Goal: Information Seeking & Learning: Learn about a topic

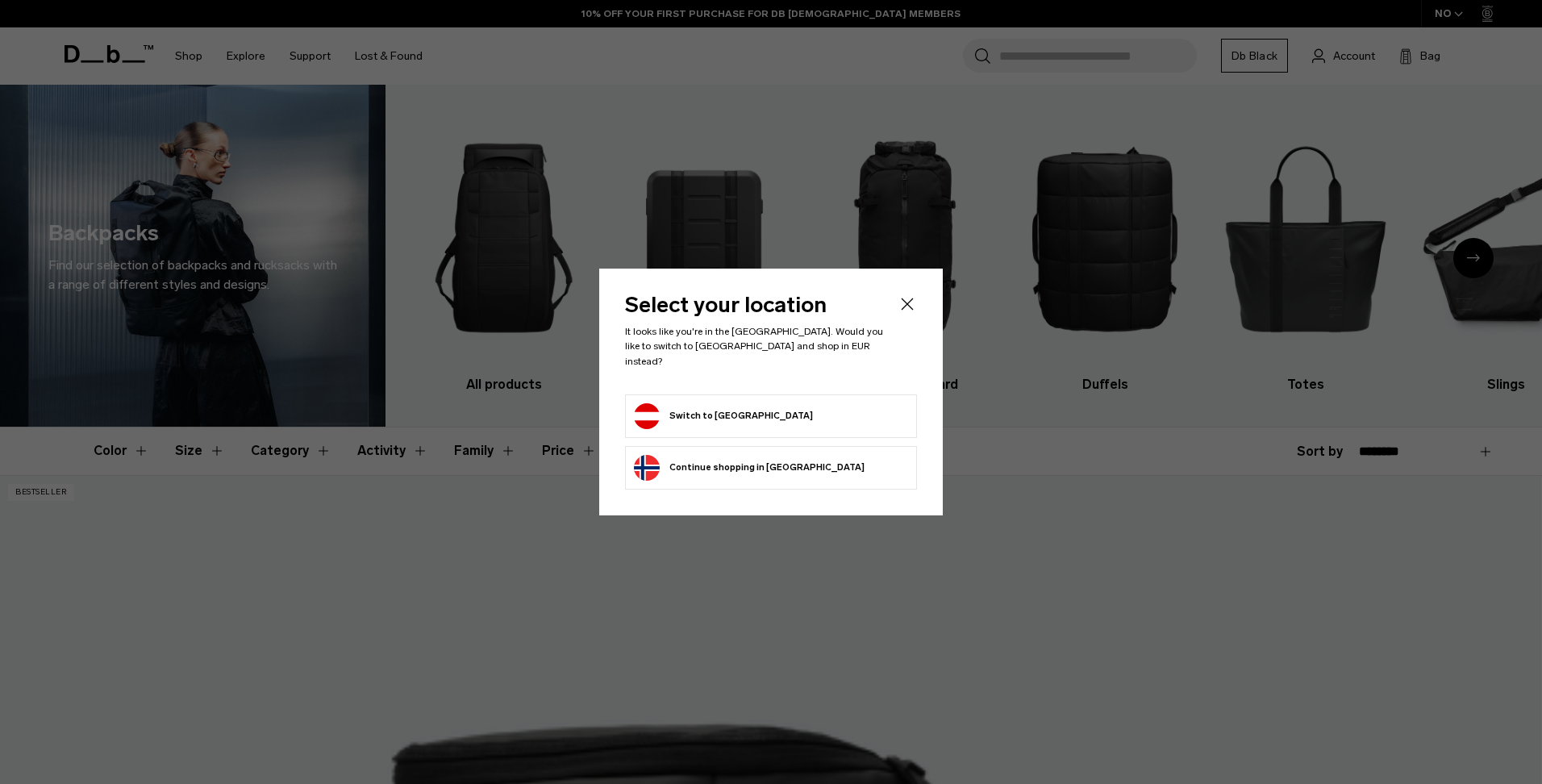
click at [738, 411] on button "Switch to Austria" at bounding box center [723, 416] width 179 height 25
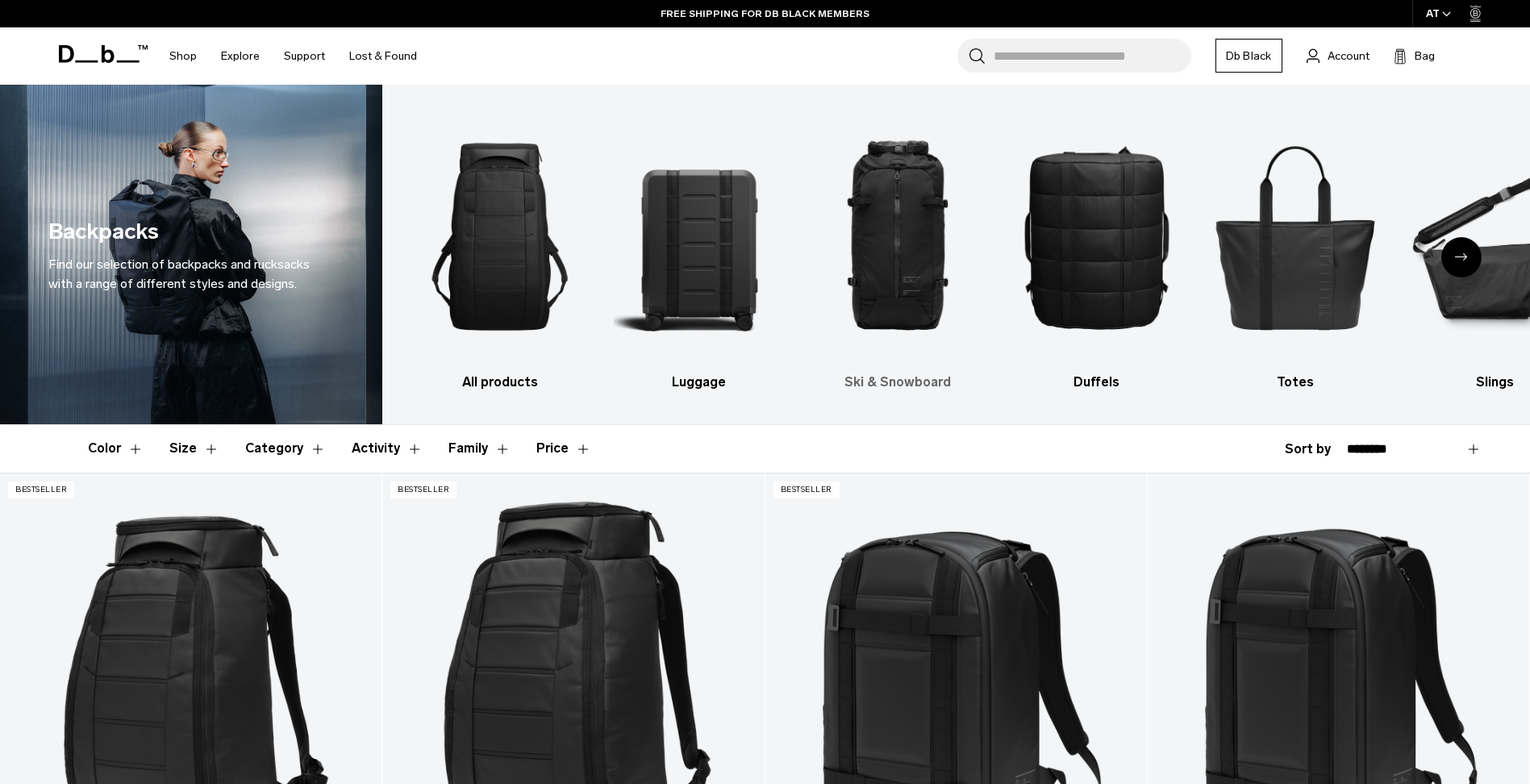
click at [867, 269] on img "3 / 10" at bounding box center [897, 236] width 171 height 256
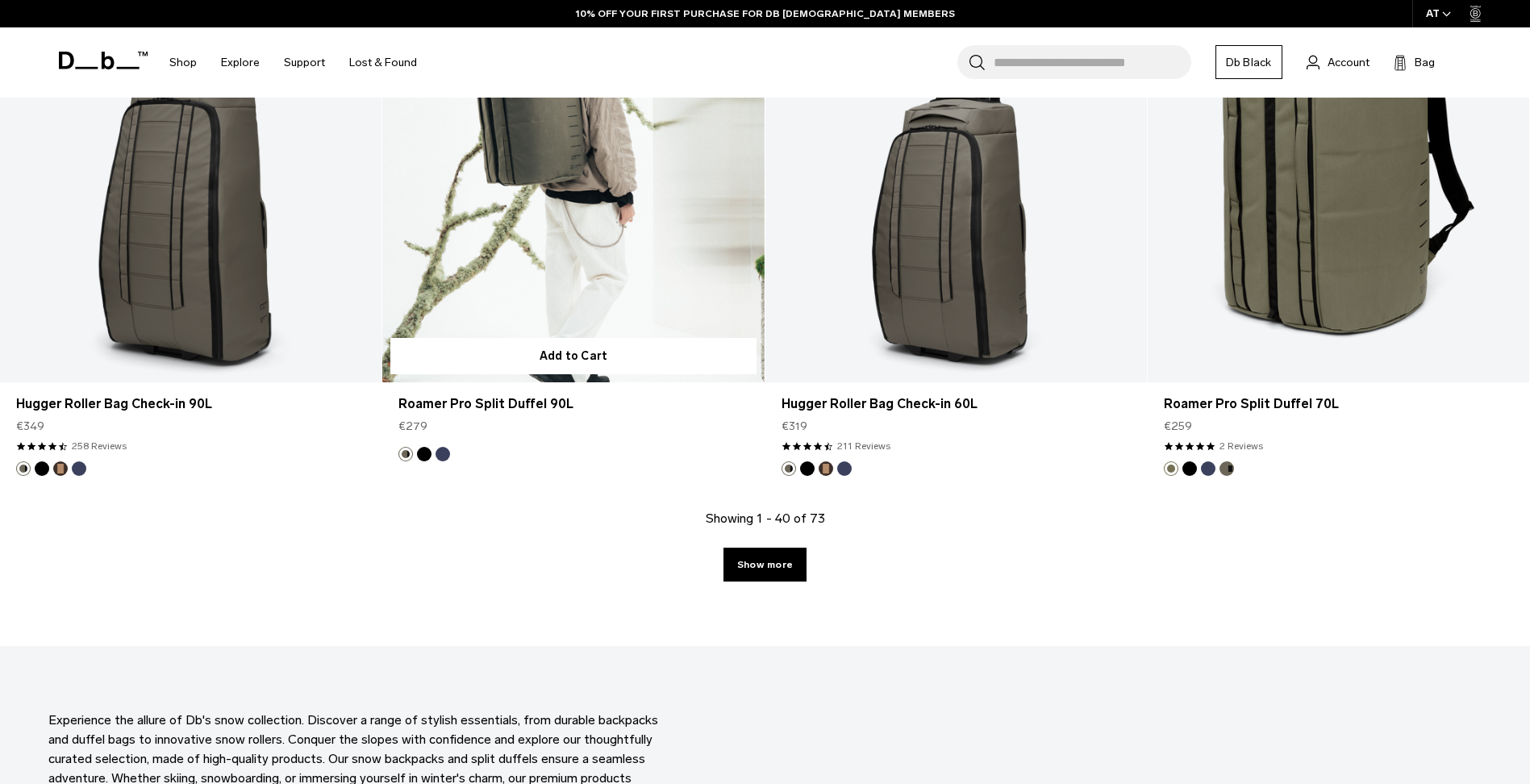
scroll to position [5563, 0]
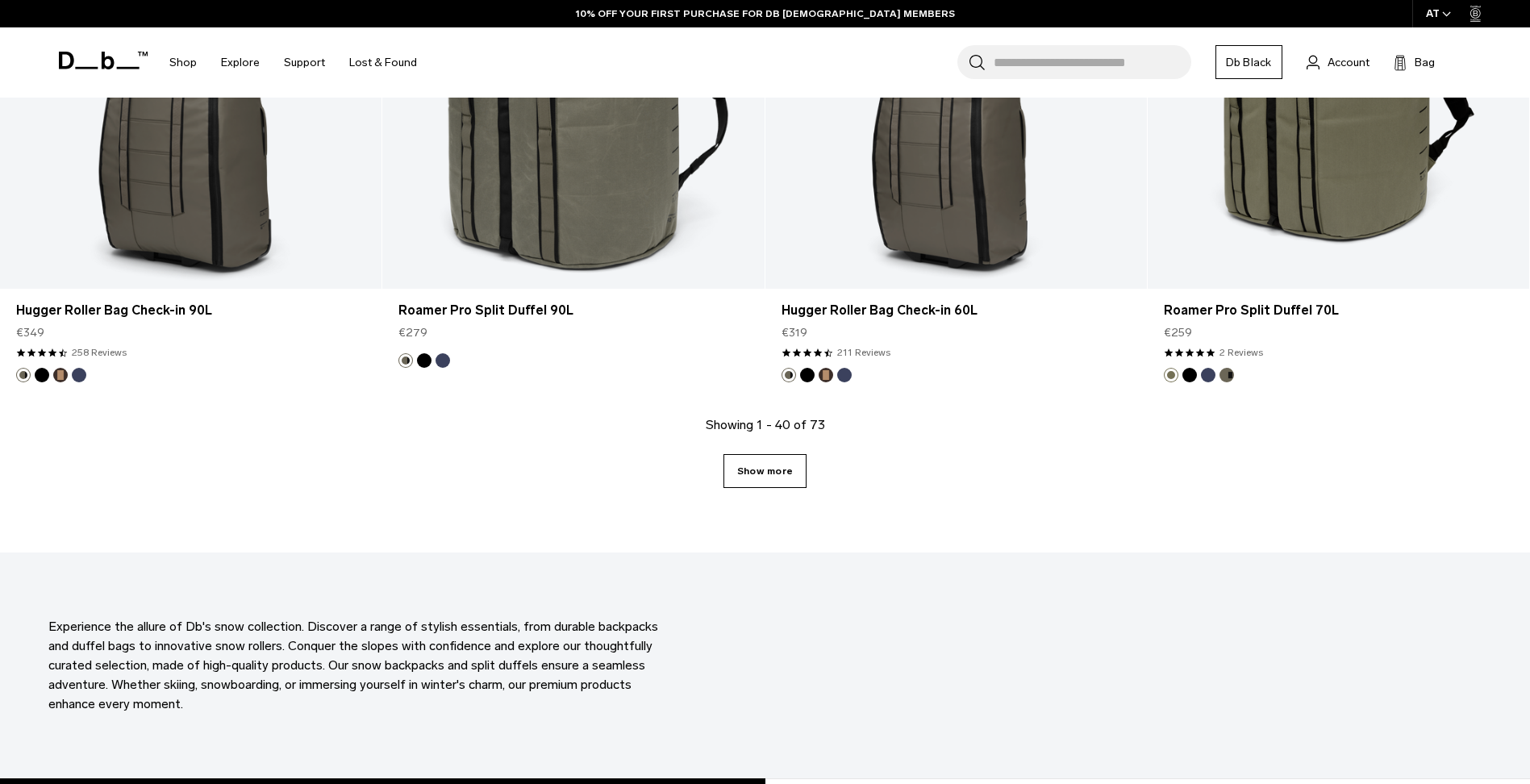
click at [725, 476] on link "Show more" at bounding box center [764, 471] width 83 height 34
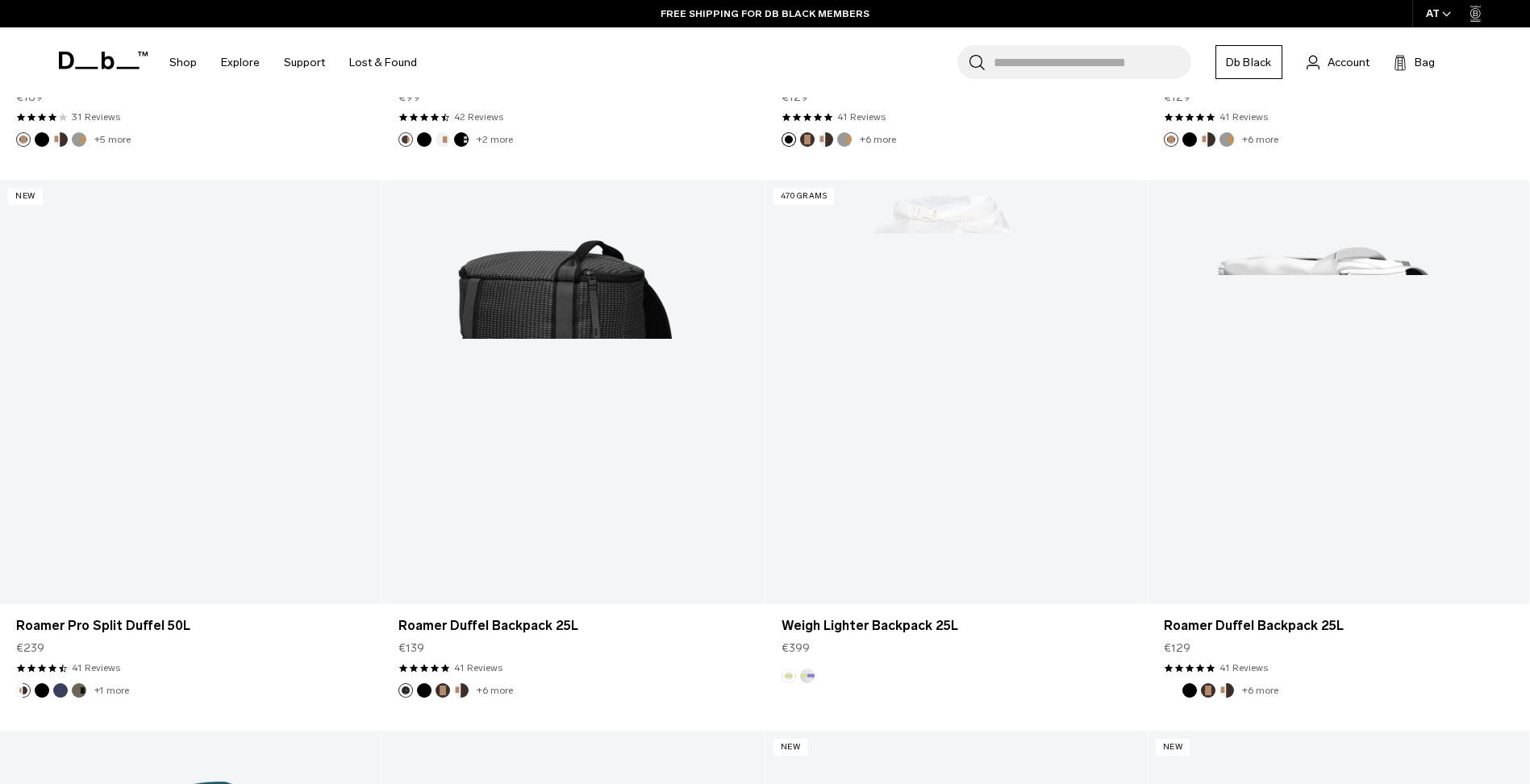
scroll to position [7993, 0]
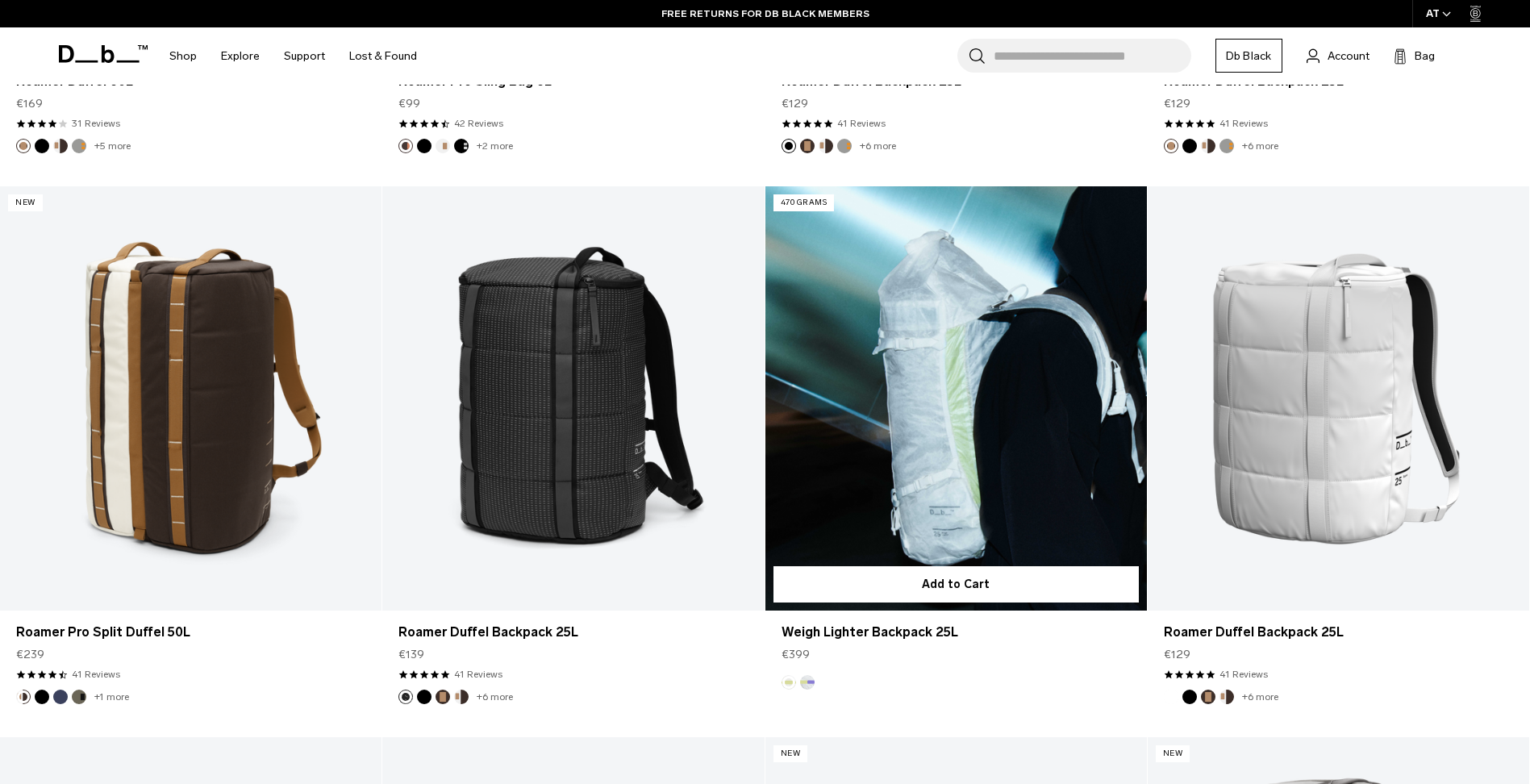
click at [809, 686] on button "Aurora" at bounding box center [807, 682] width 15 height 15
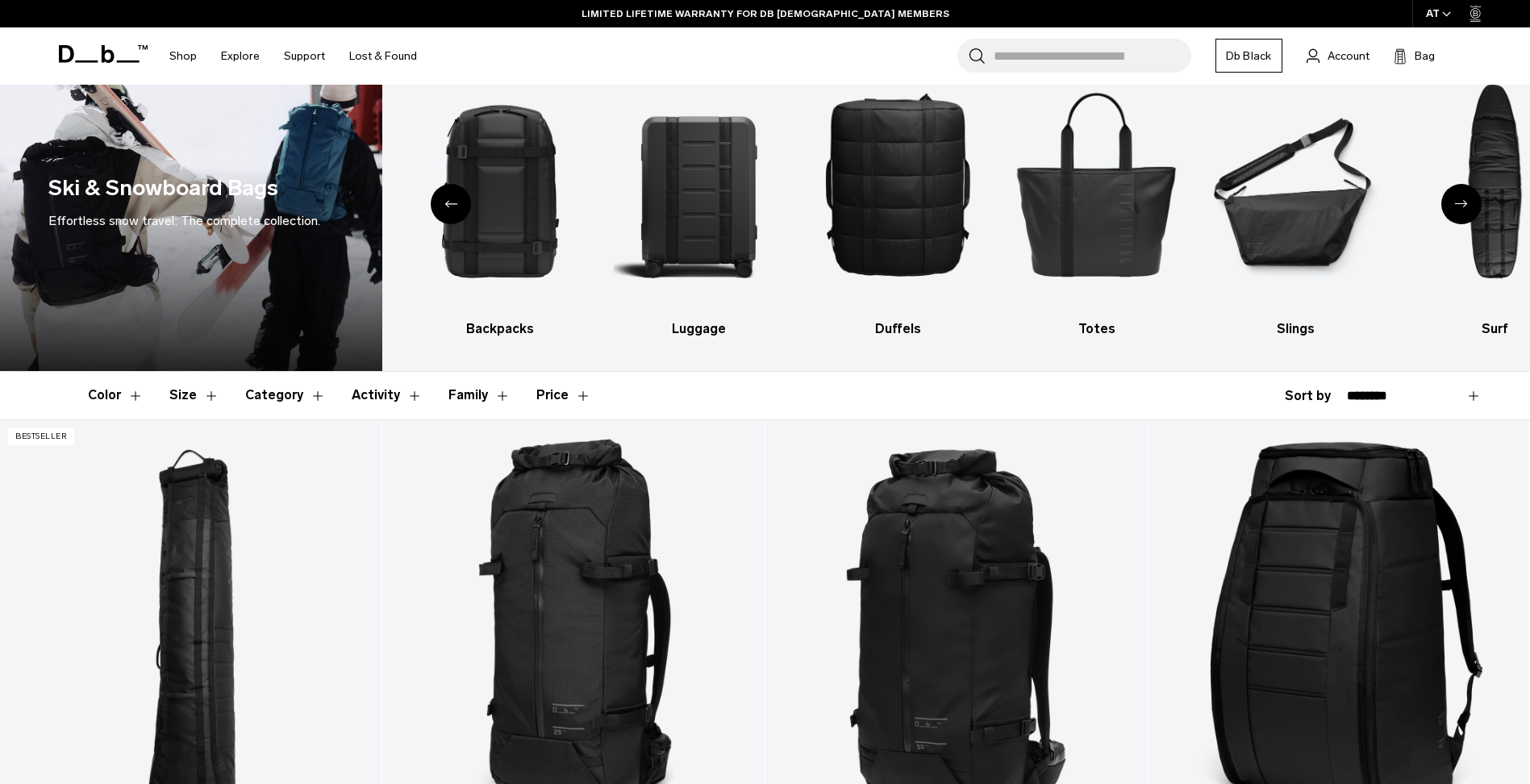
scroll to position [0, 0]
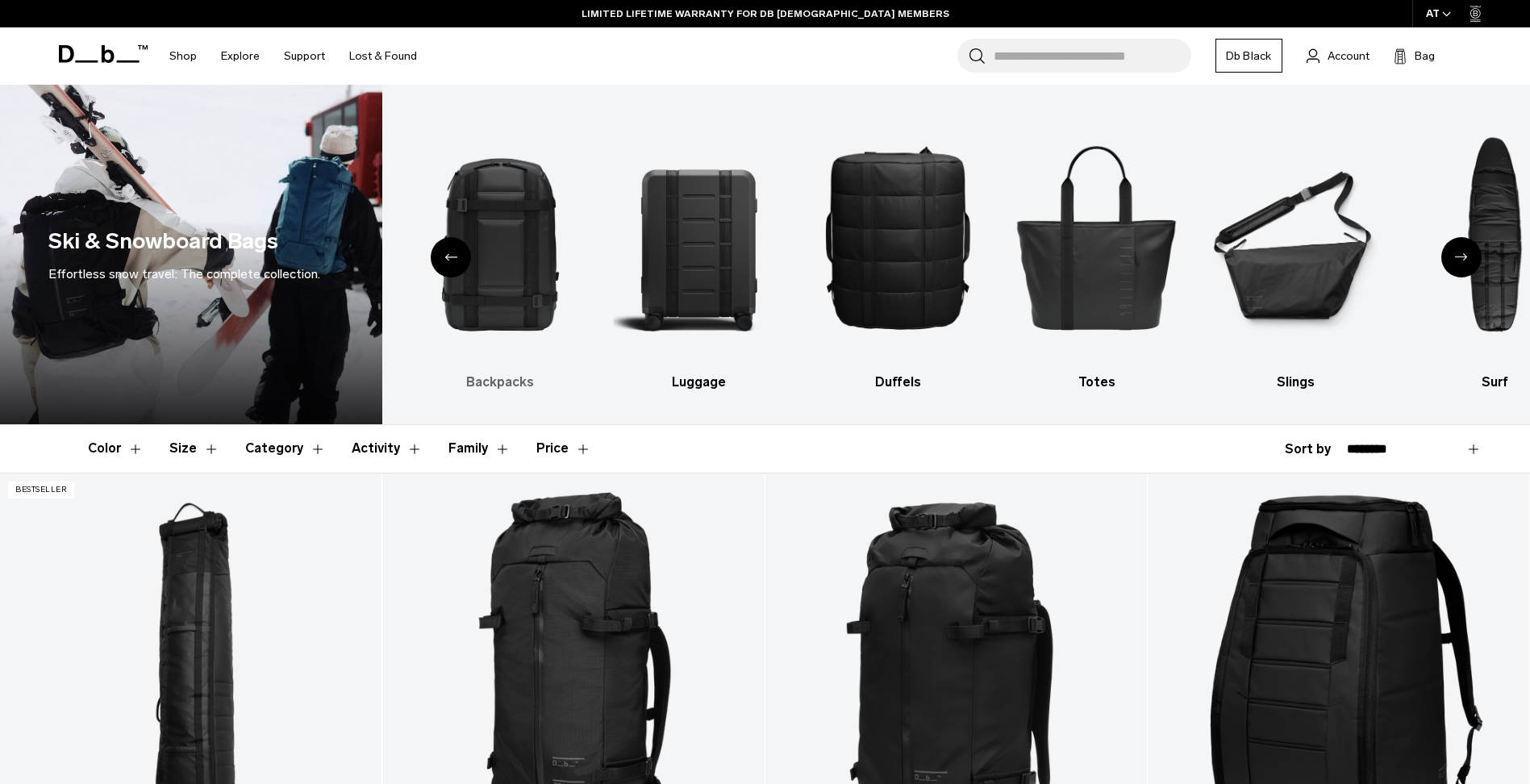
click at [508, 238] on img "2 / 10" at bounding box center [500, 236] width 171 height 256
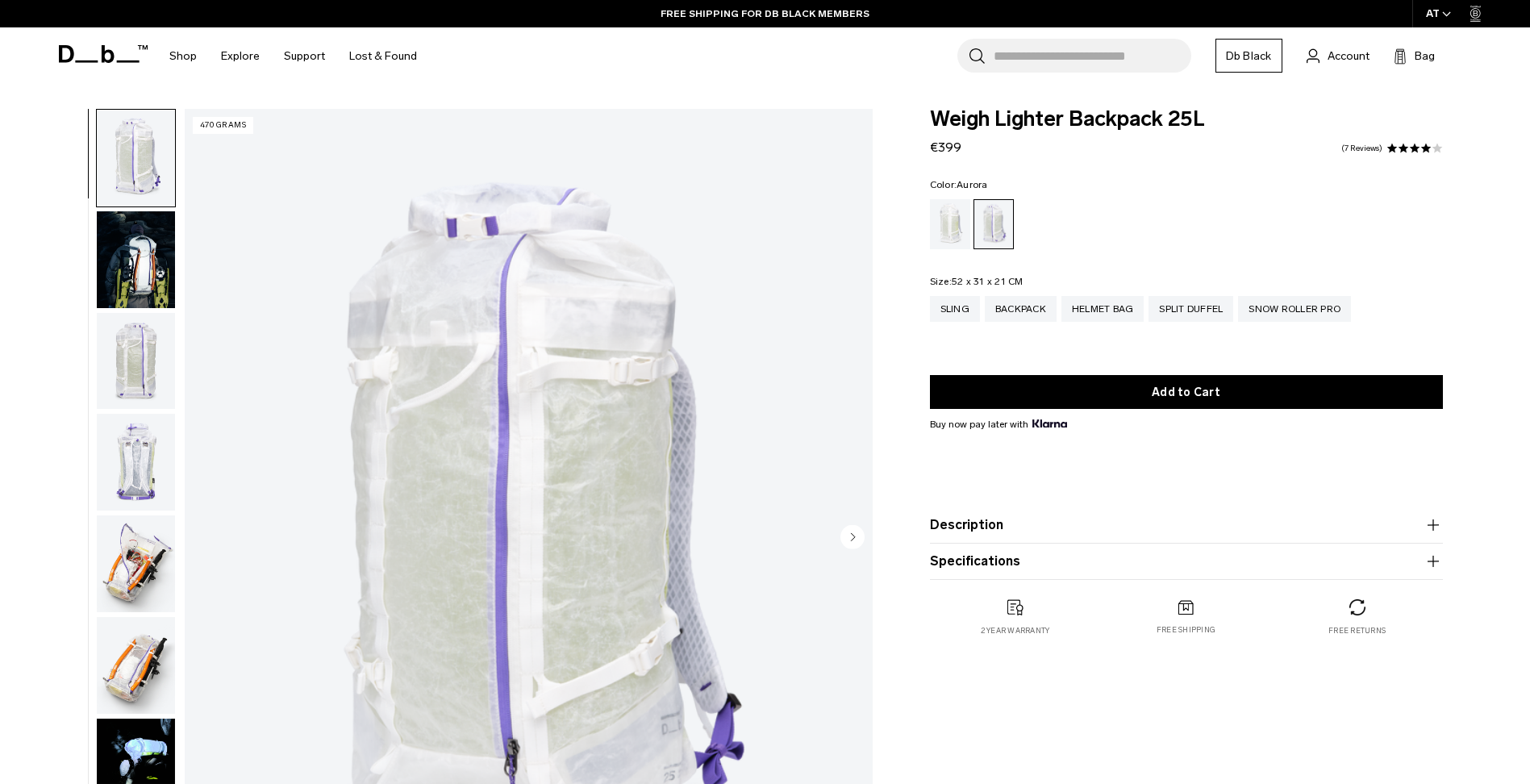
click at [153, 375] on img "button" at bounding box center [136, 360] width 78 height 97
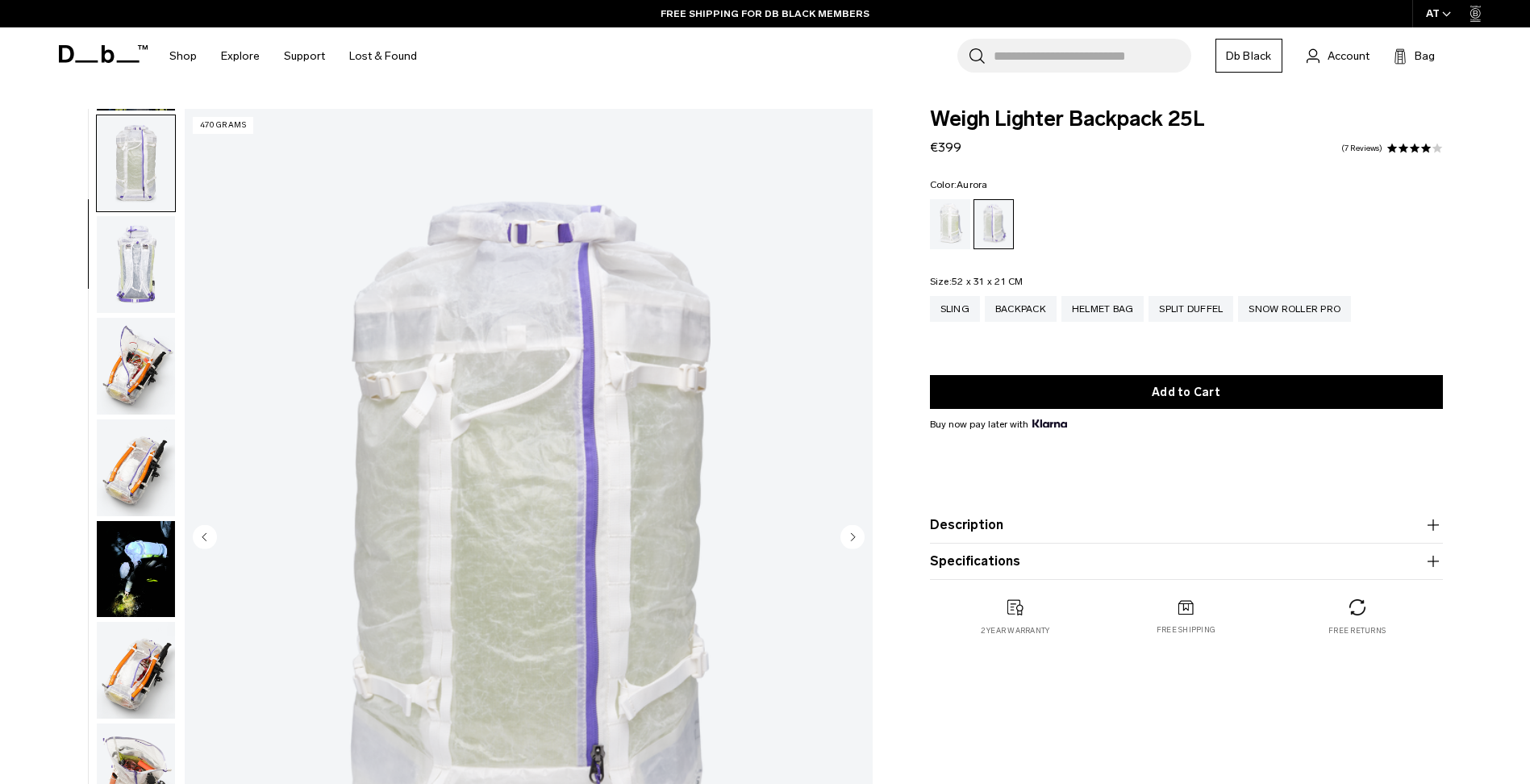
scroll to position [203, 0]
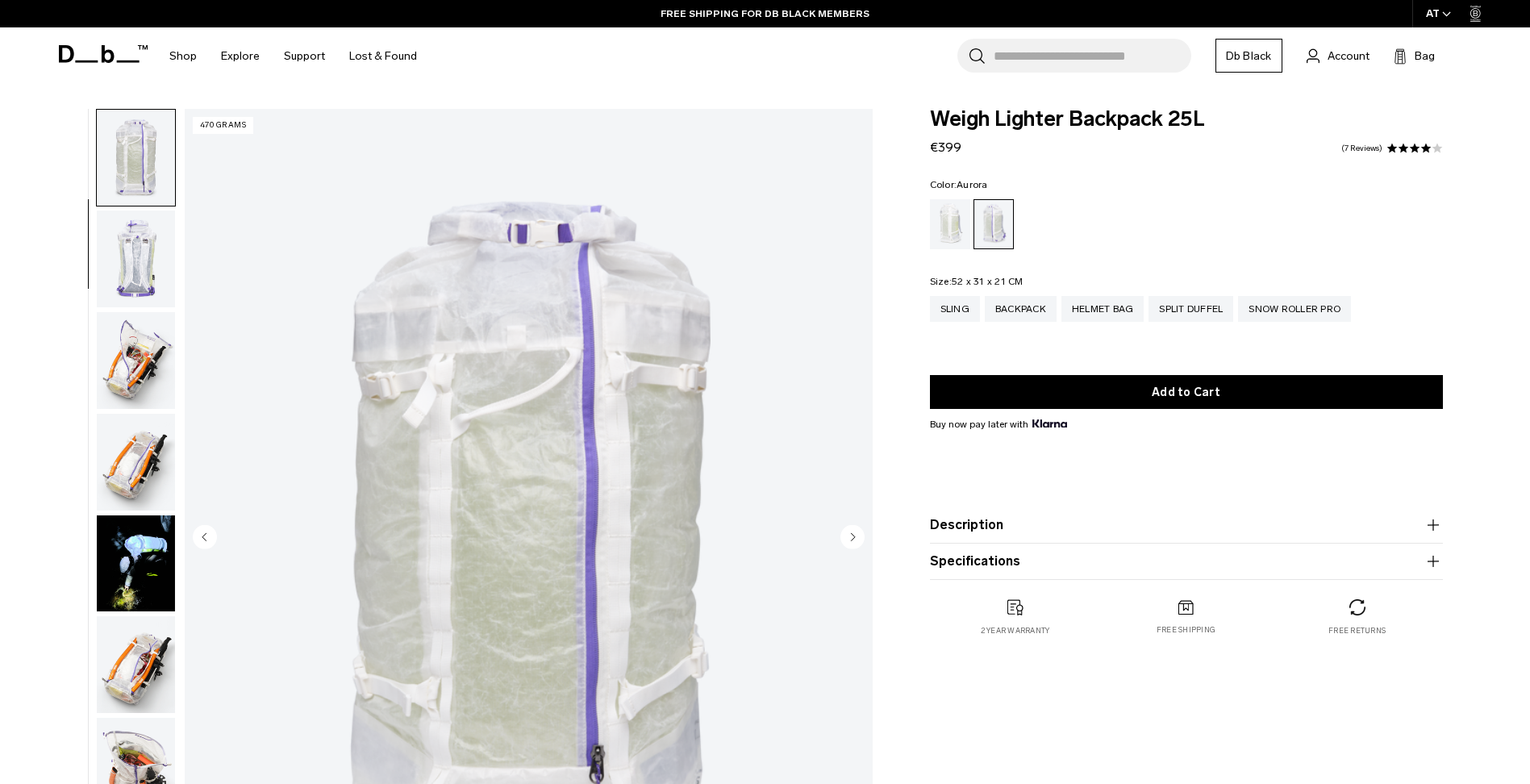
click at [151, 272] on img "button" at bounding box center [136, 258] width 78 height 97
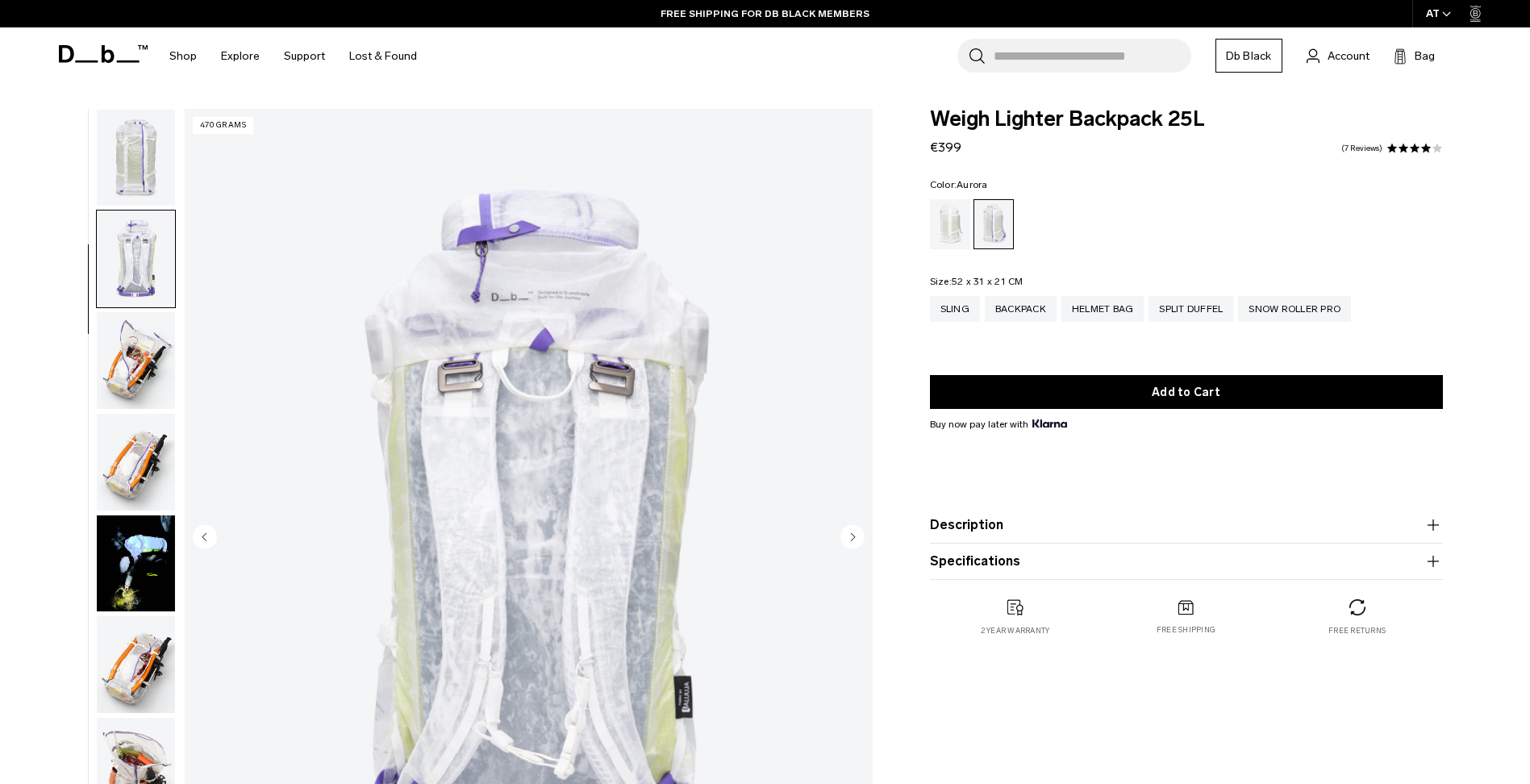
scroll to position [304, 0]
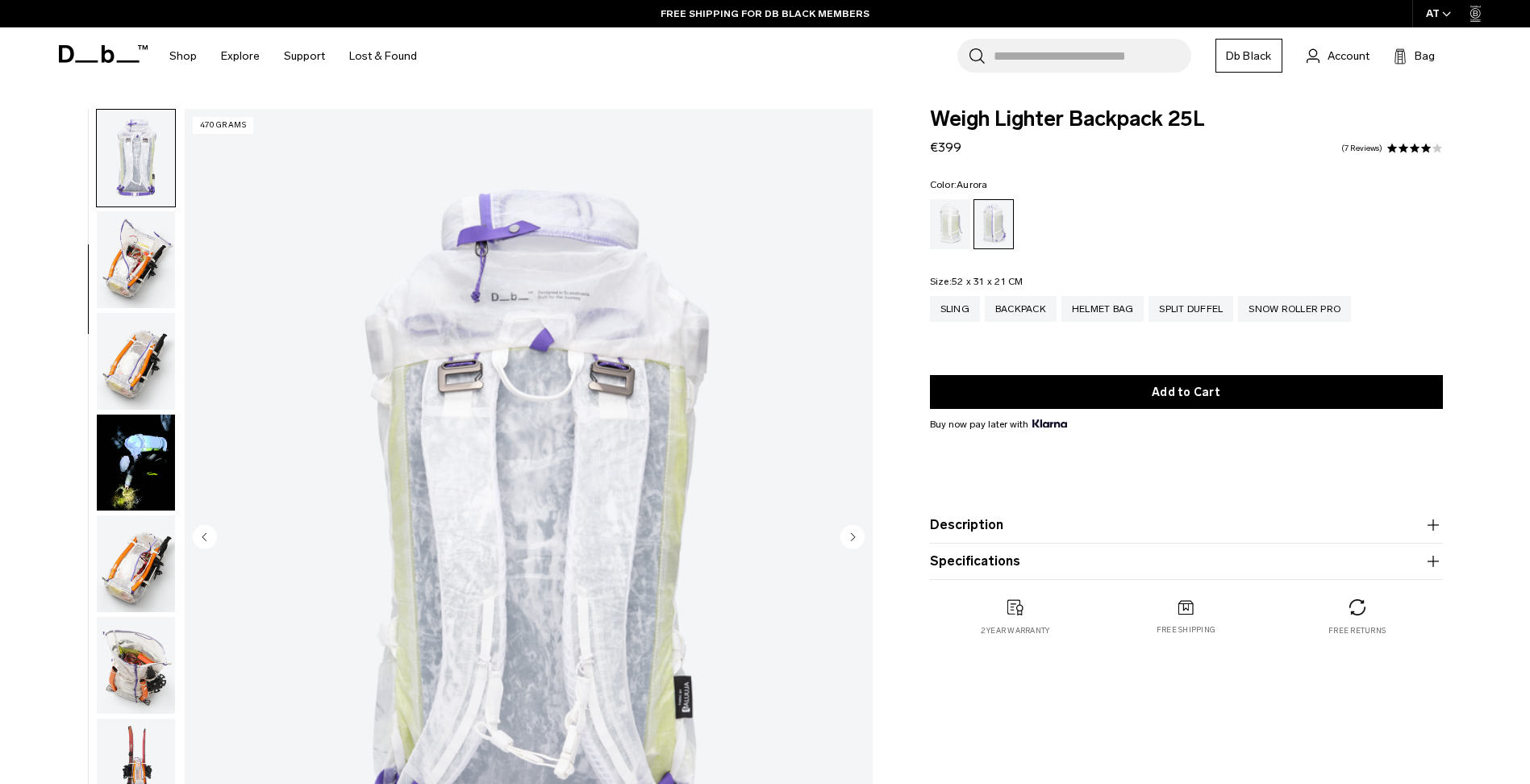
click at [151, 274] on img "button" at bounding box center [136, 259] width 78 height 97
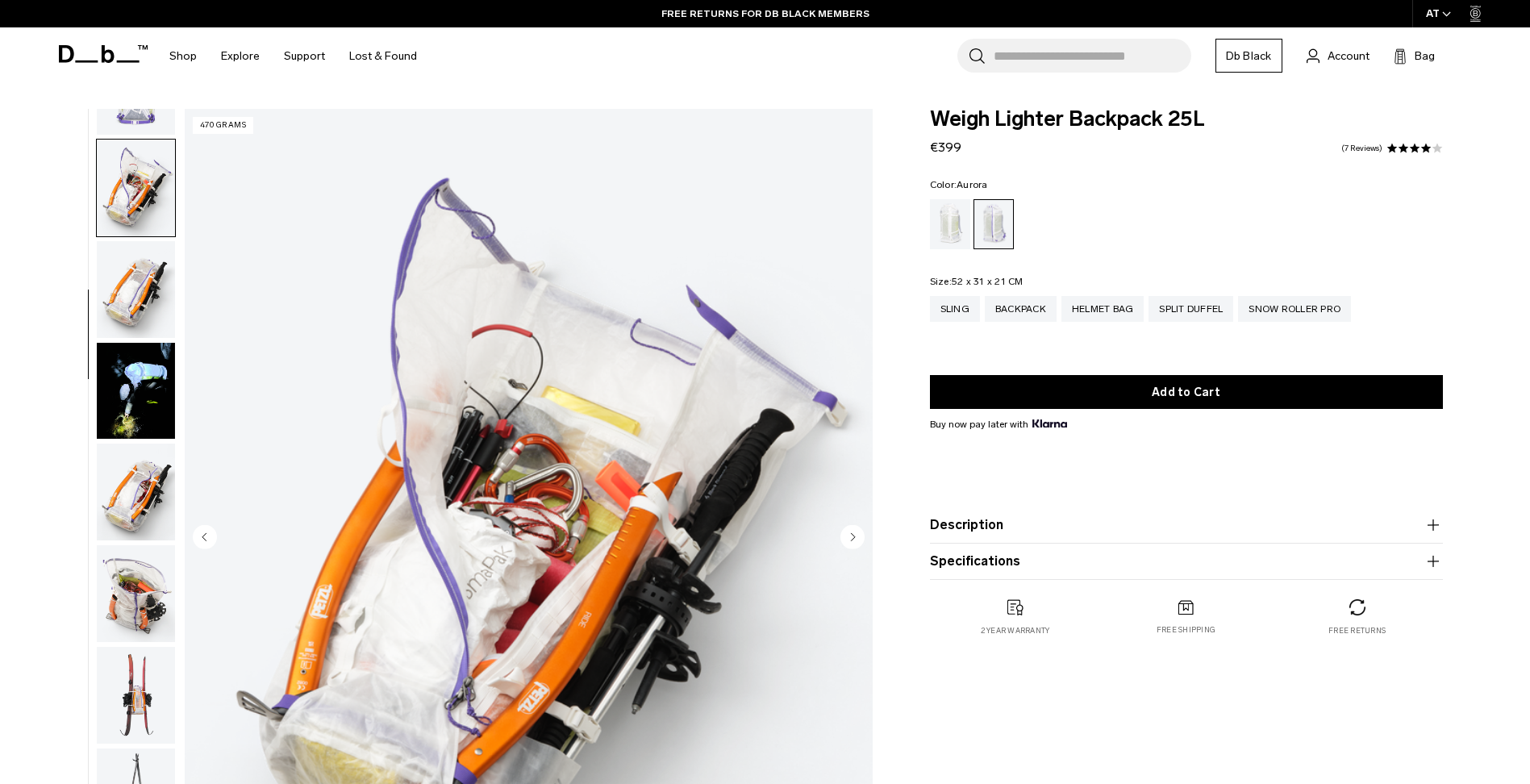
scroll to position [405, 0]
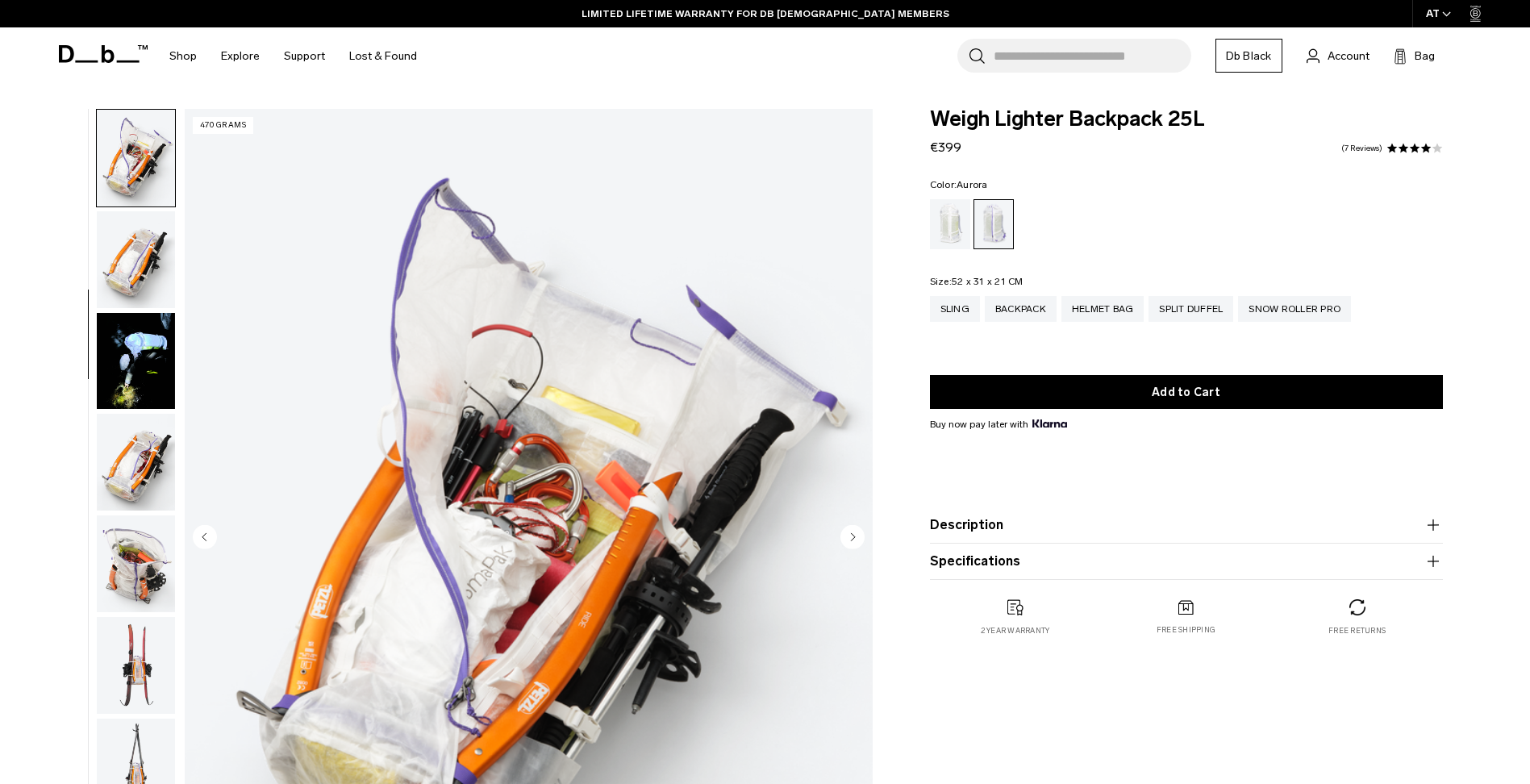
click at [151, 274] on img "button" at bounding box center [136, 259] width 78 height 97
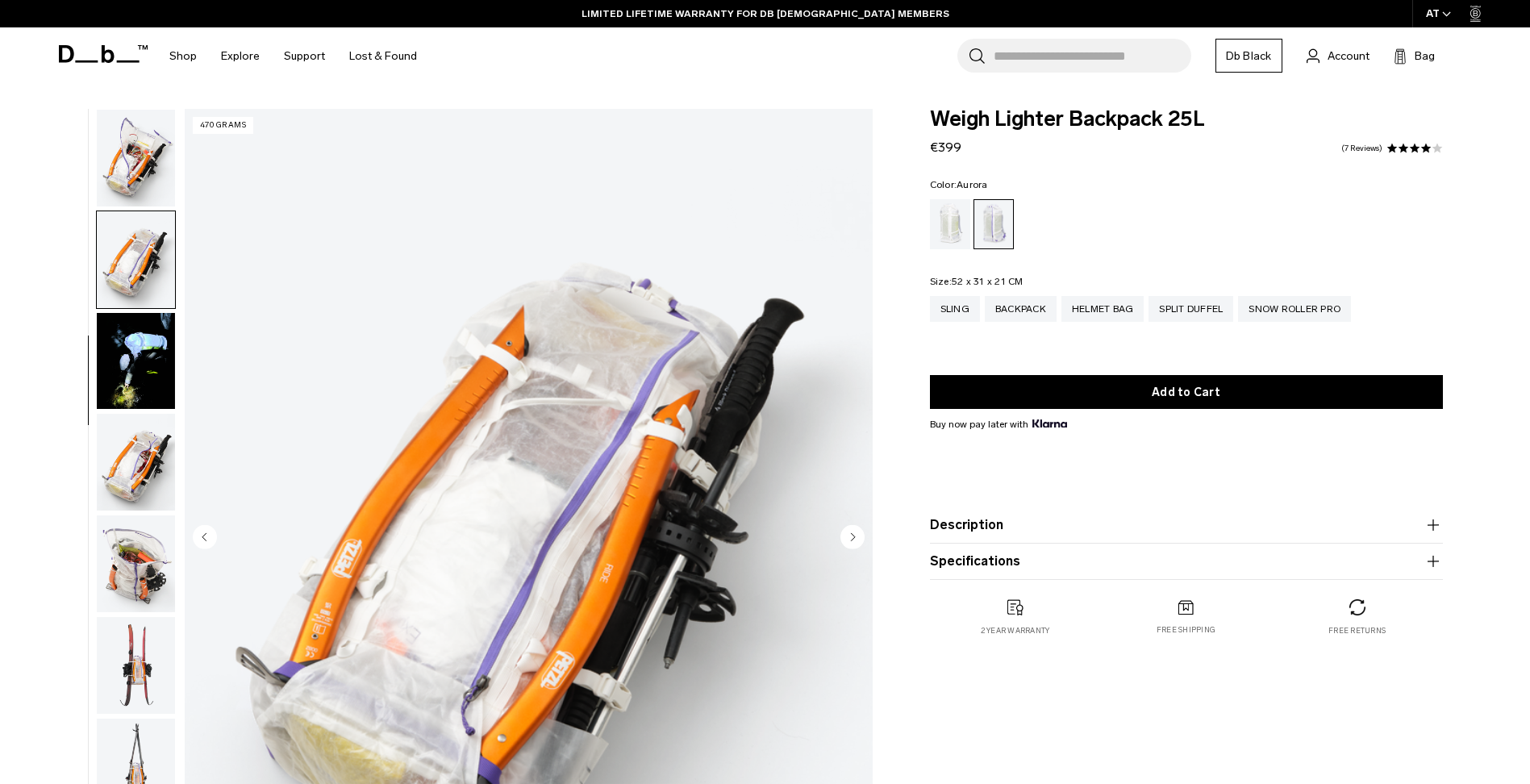
scroll to position [508, 0]
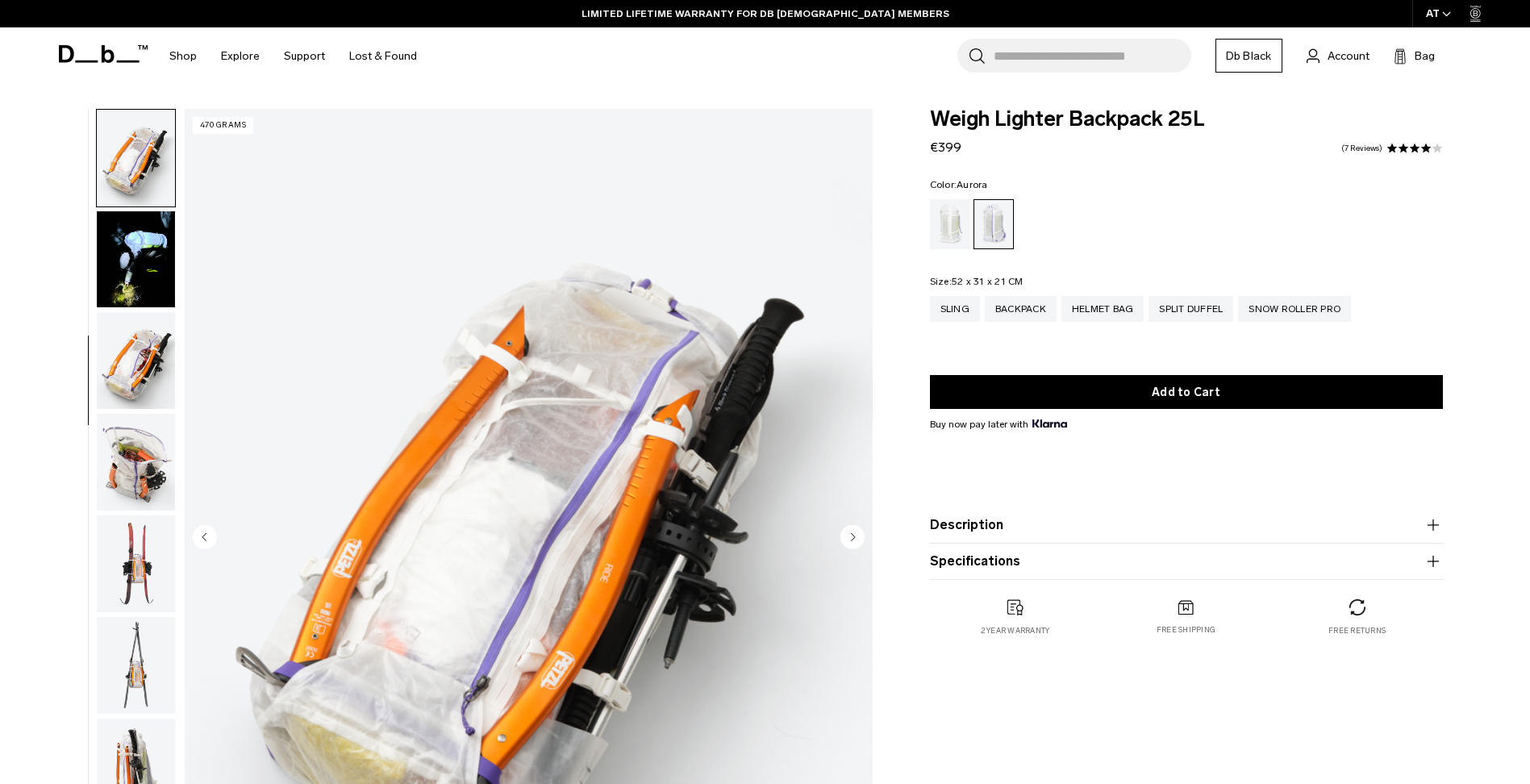
click at [146, 303] on img "button" at bounding box center [136, 259] width 78 height 97
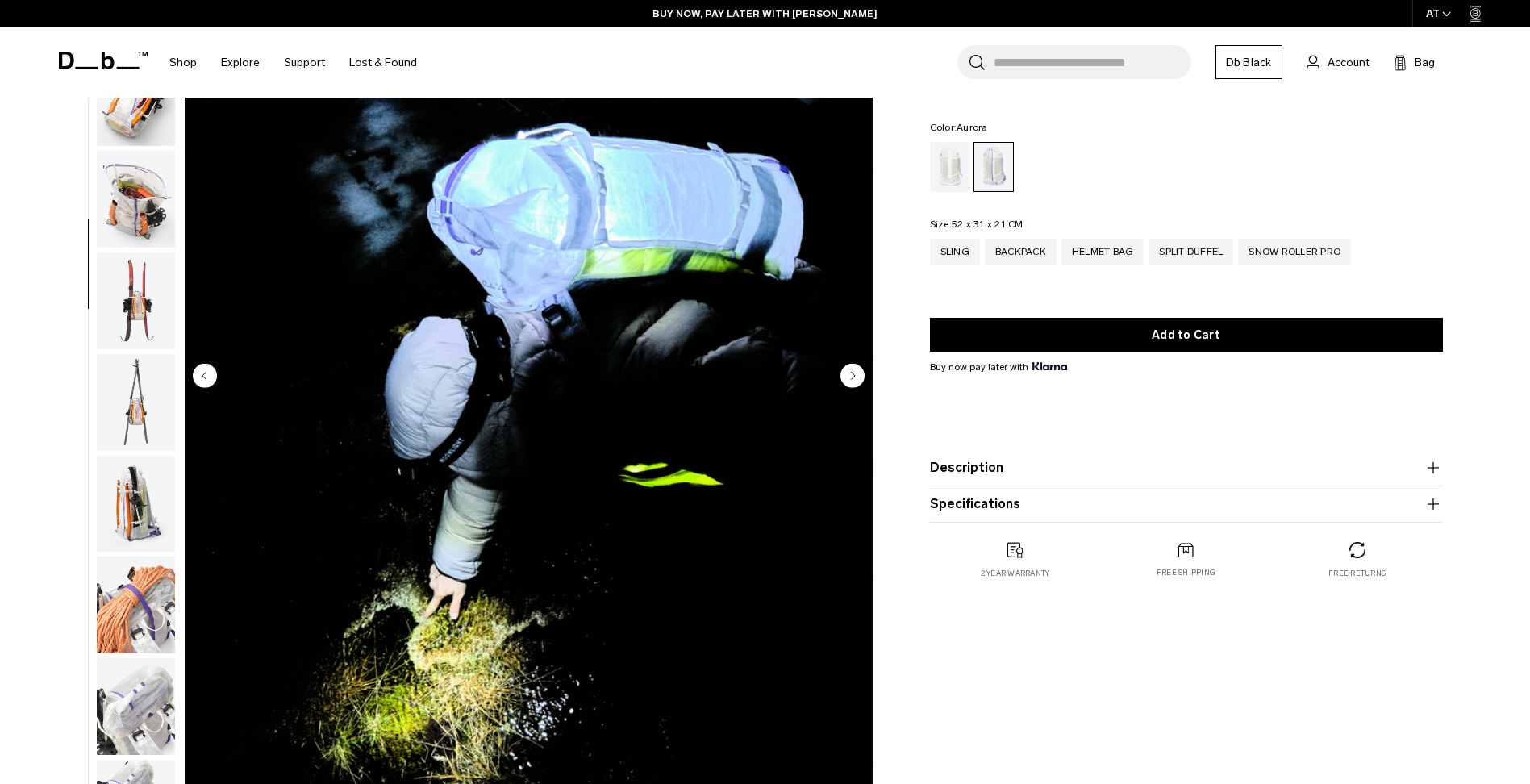
scroll to position [80, 0]
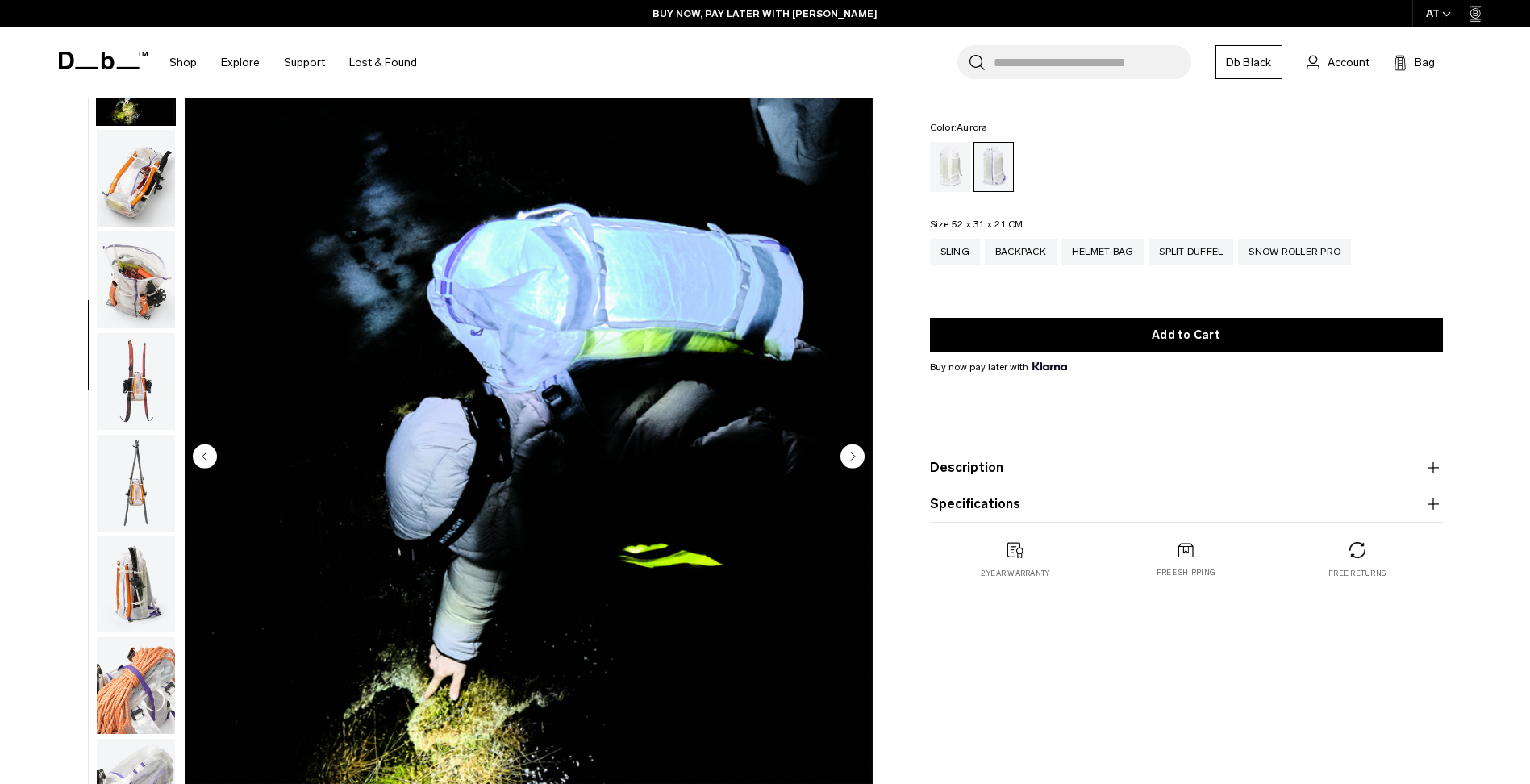
click at [132, 264] on img "button" at bounding box center [136, 279] width 78 height 97
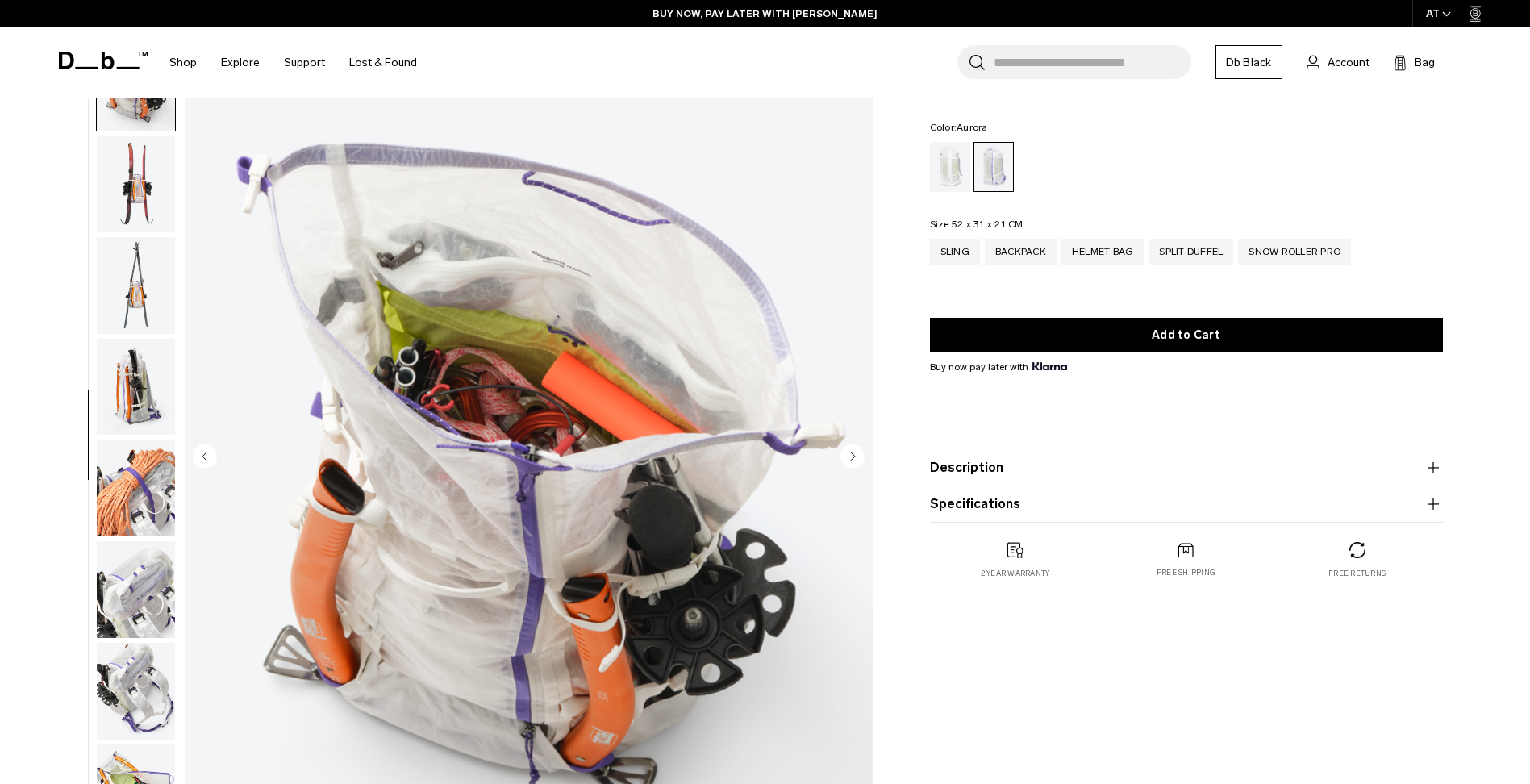
scroll to position [811, 0]
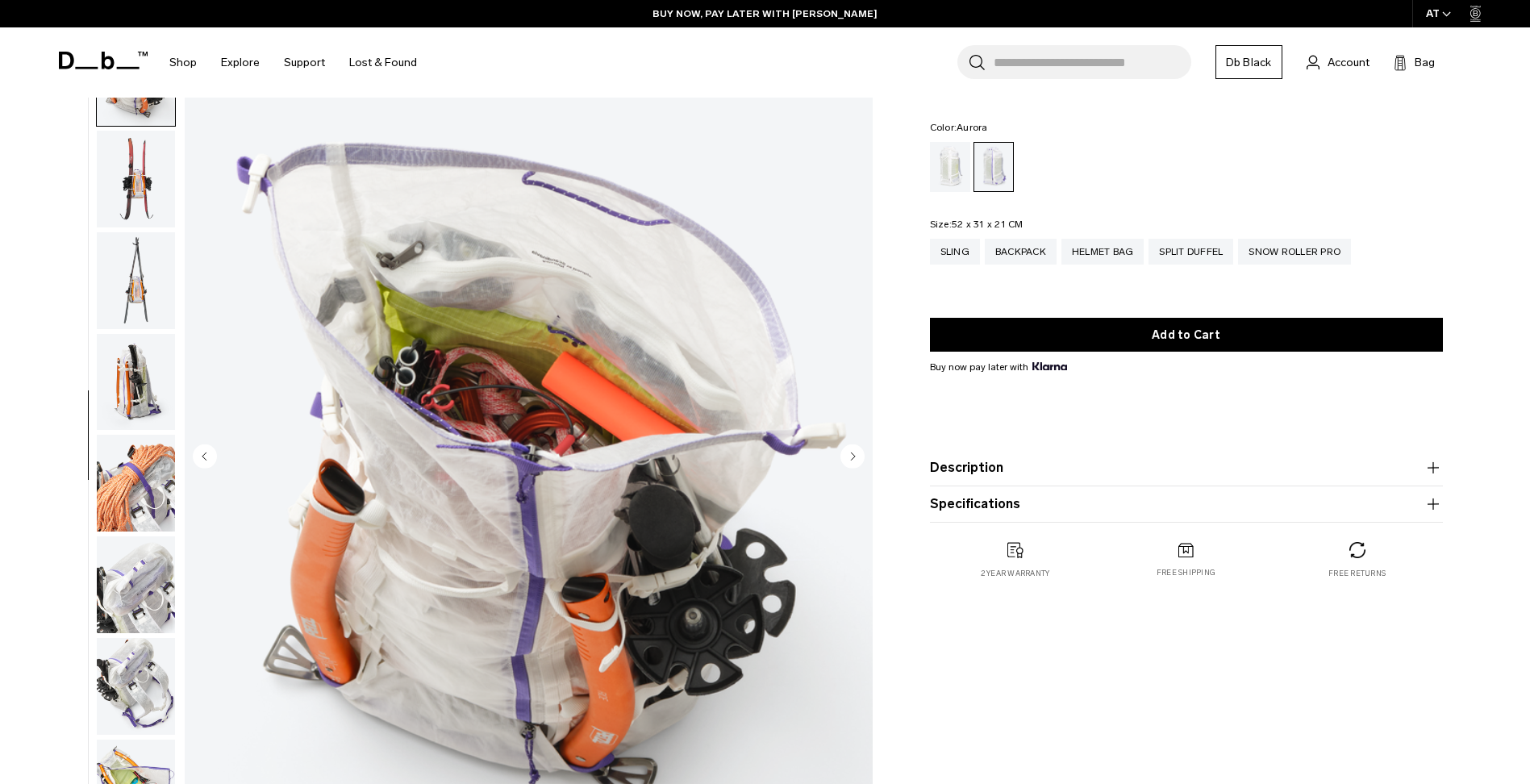
click at [138, 258] on img "button" at bounding box center [136, 280] width 78 height 97
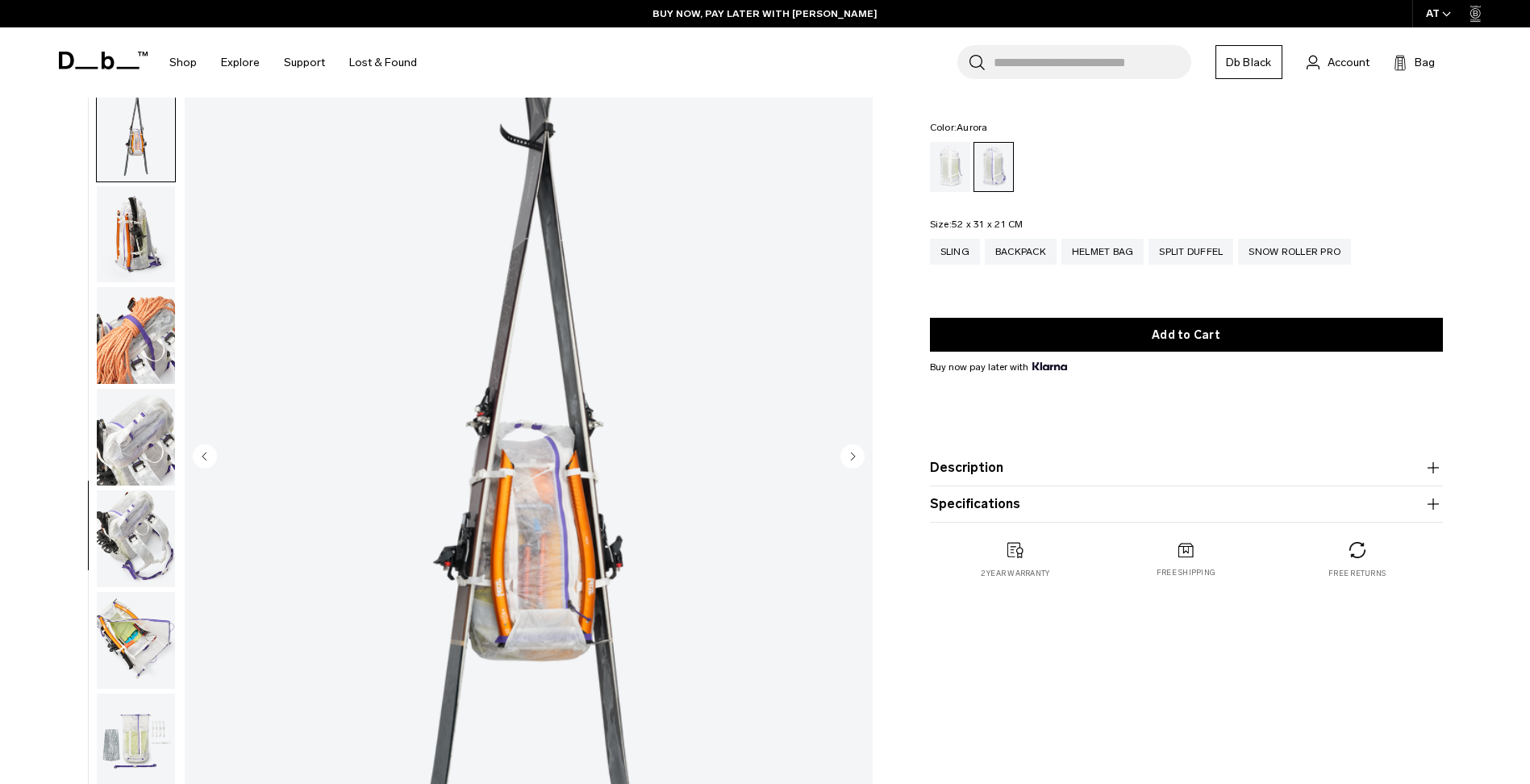
scroll to position [963, 0]
click at [140, 230] on img "button" at bounding box center [136, 229] width 78 height 97
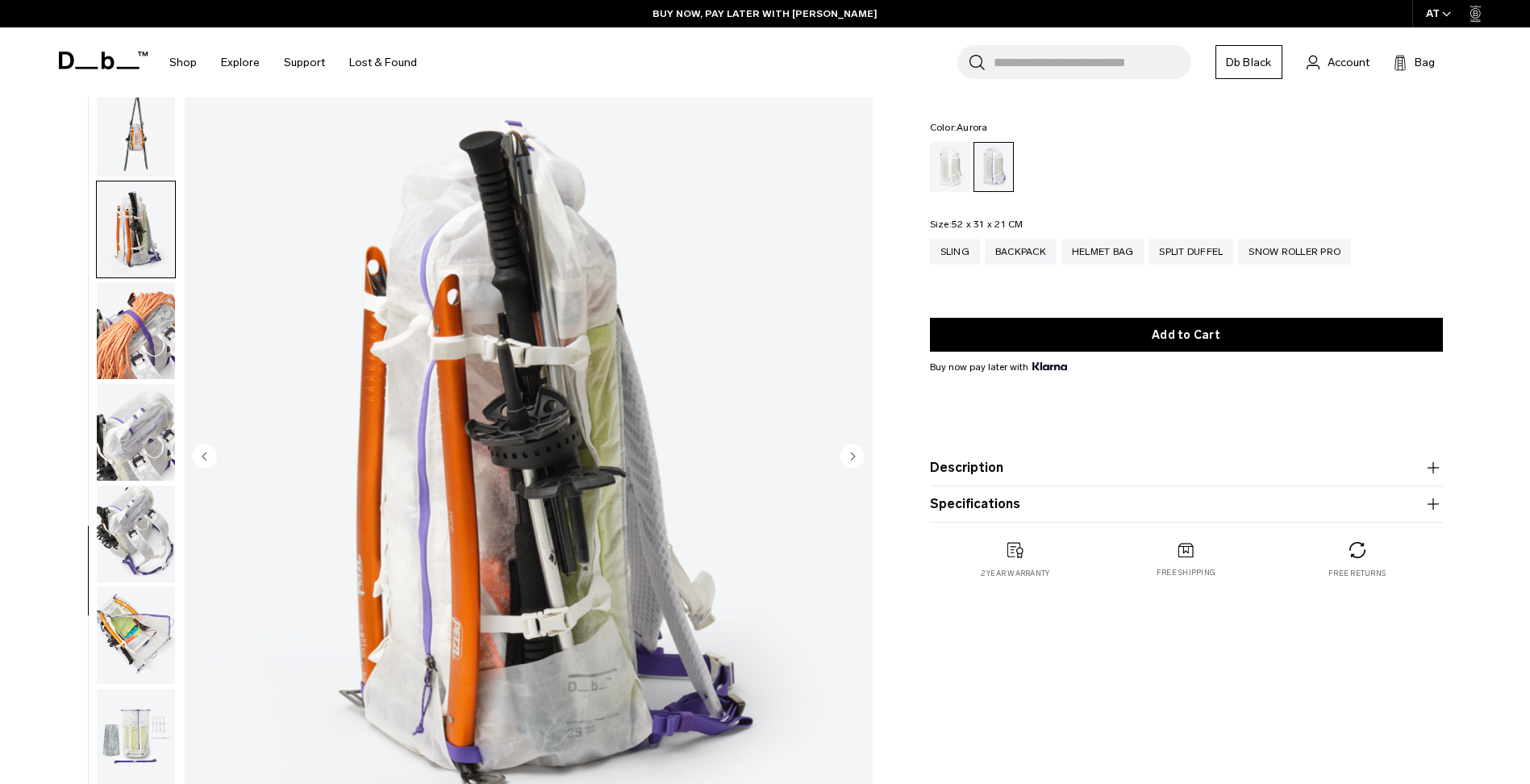
click at [137, 302] on img "button" at bounding box center [136, 330] width 78 height 97
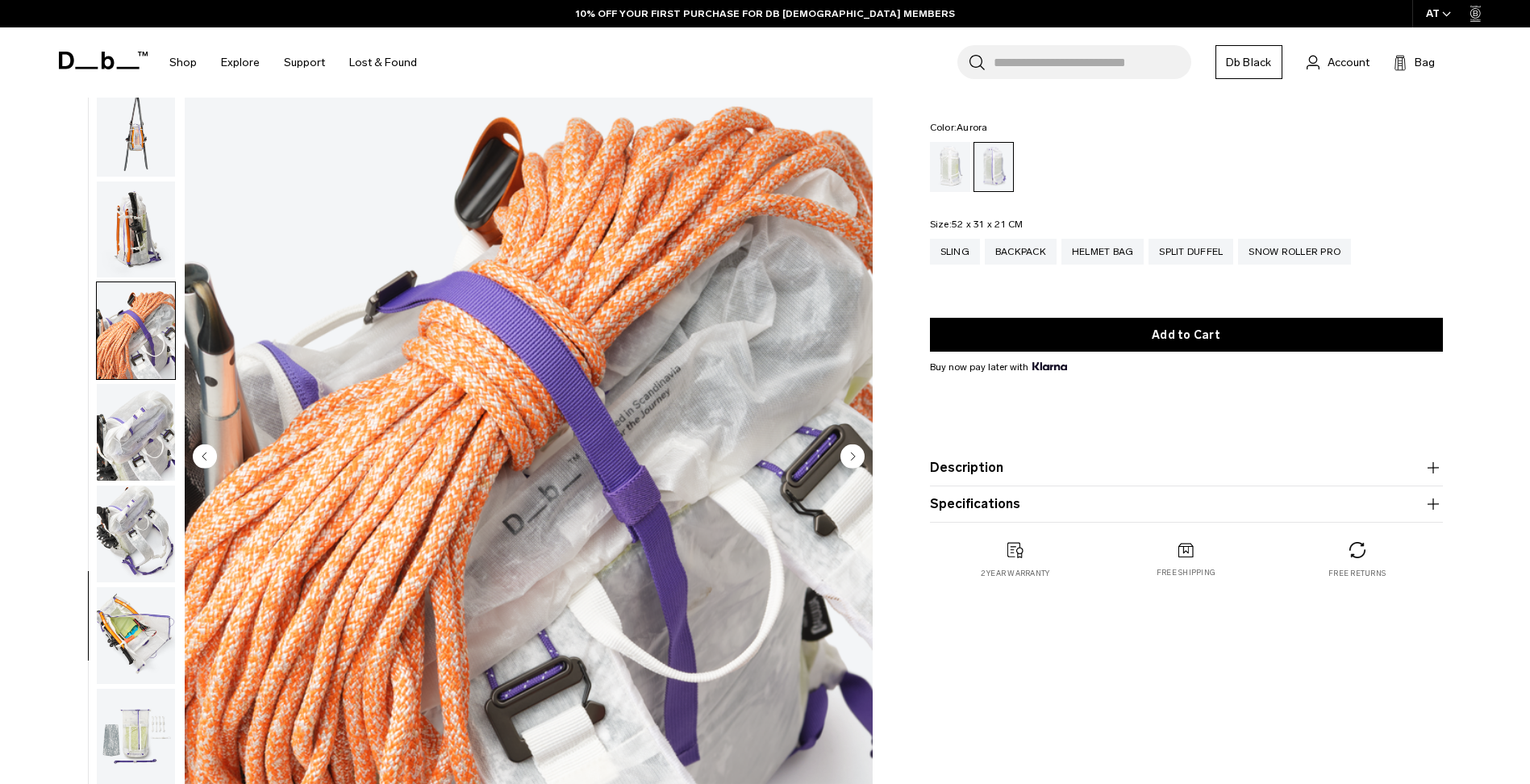
click at [127, 410] on img "button" at bounding box center [136, 432] width 78 height 97
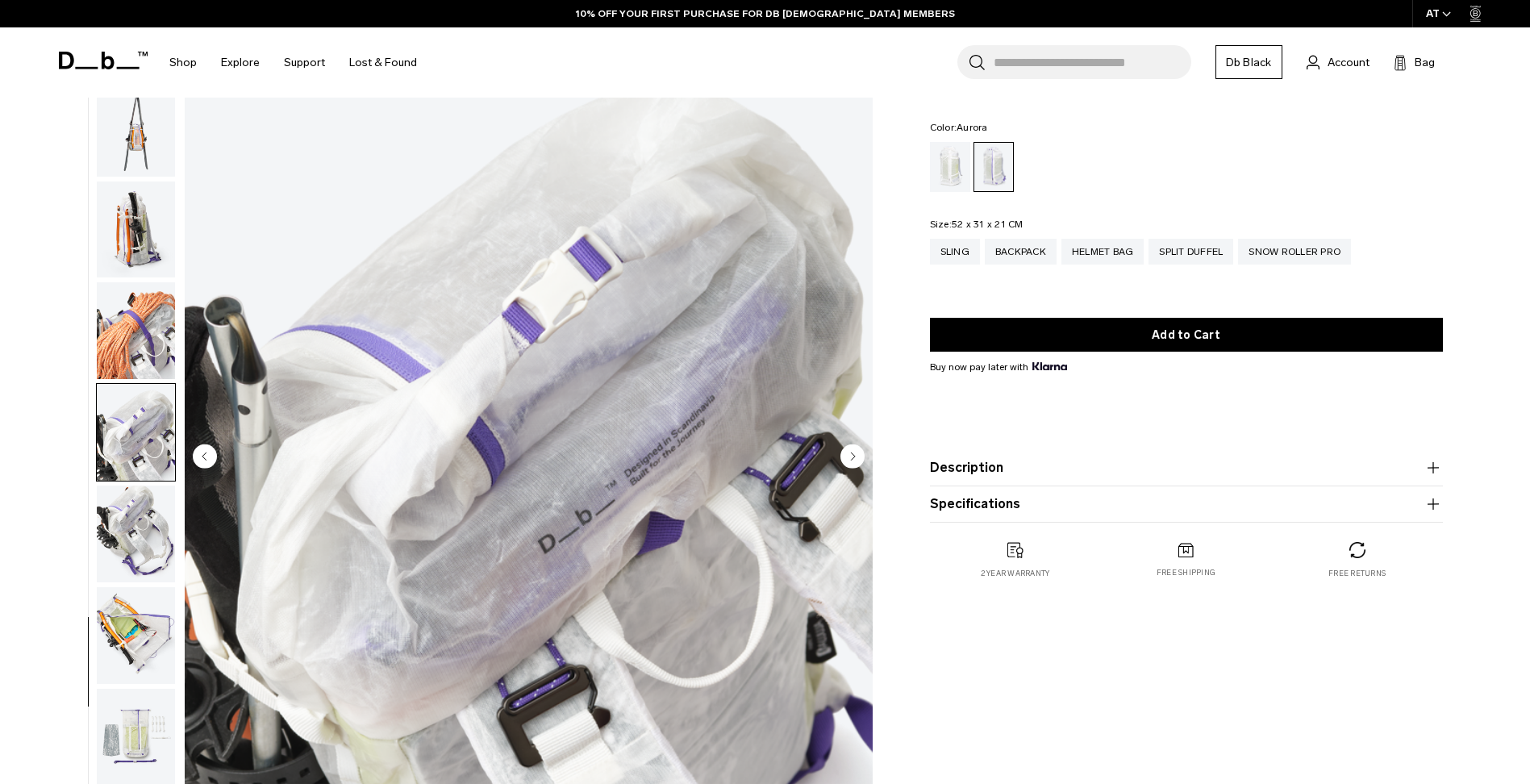
click at [130, 491] on img "button" at bounding box center [136, 534] width 78 height 97
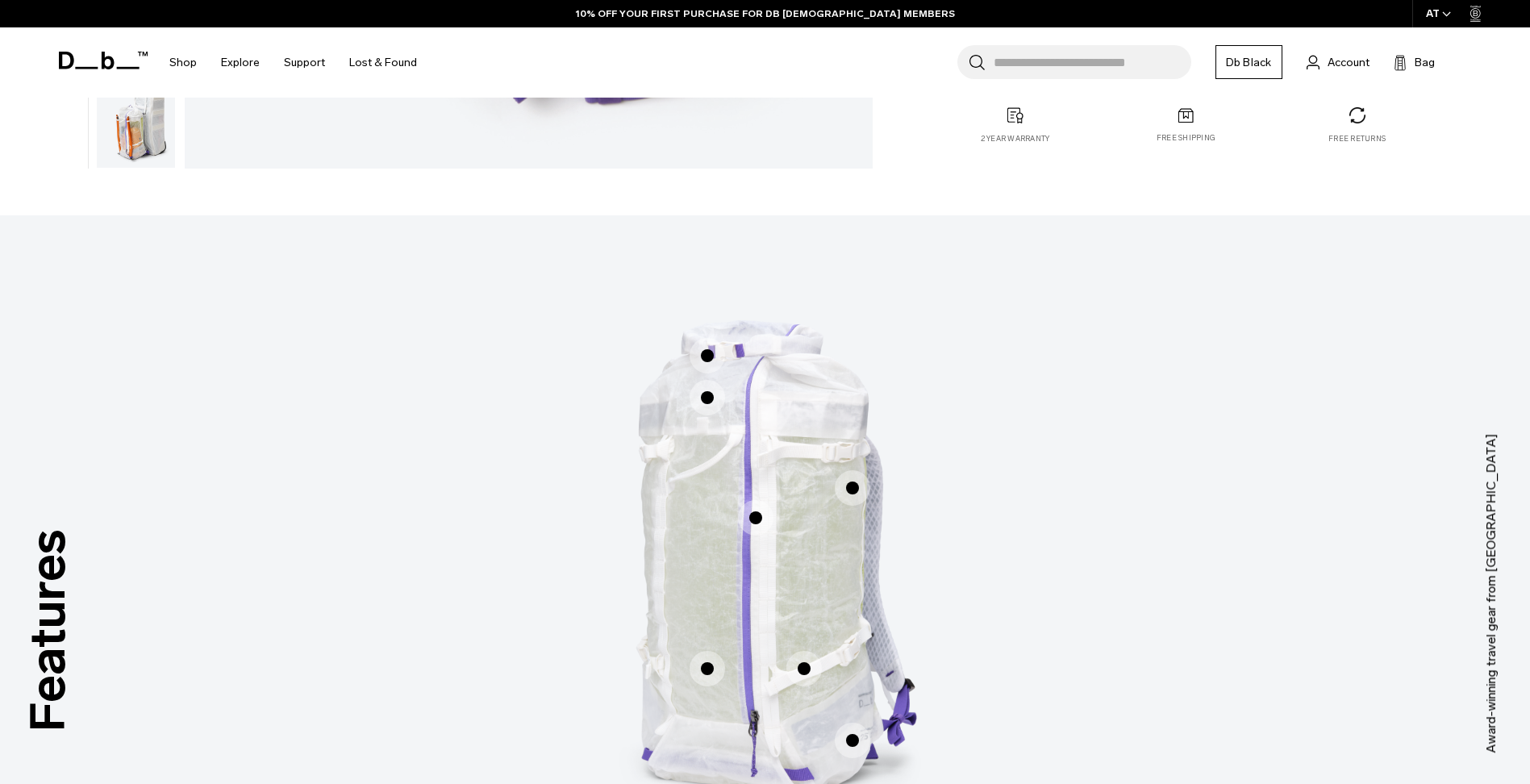
scroll to position [1129, 0]
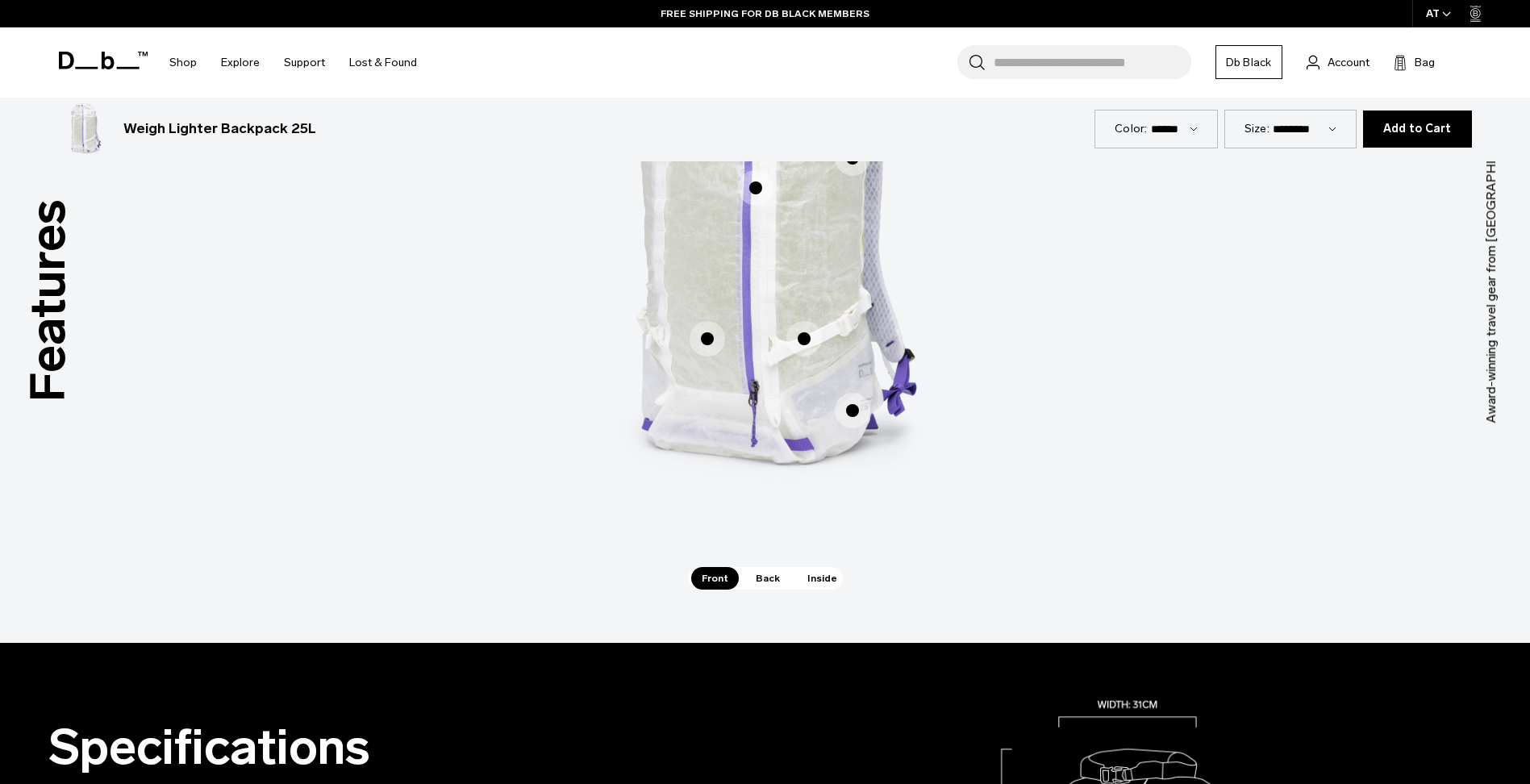
click at [842, 410] on span "1 / 3" at bounding box center [853, 410] width 36 height 36
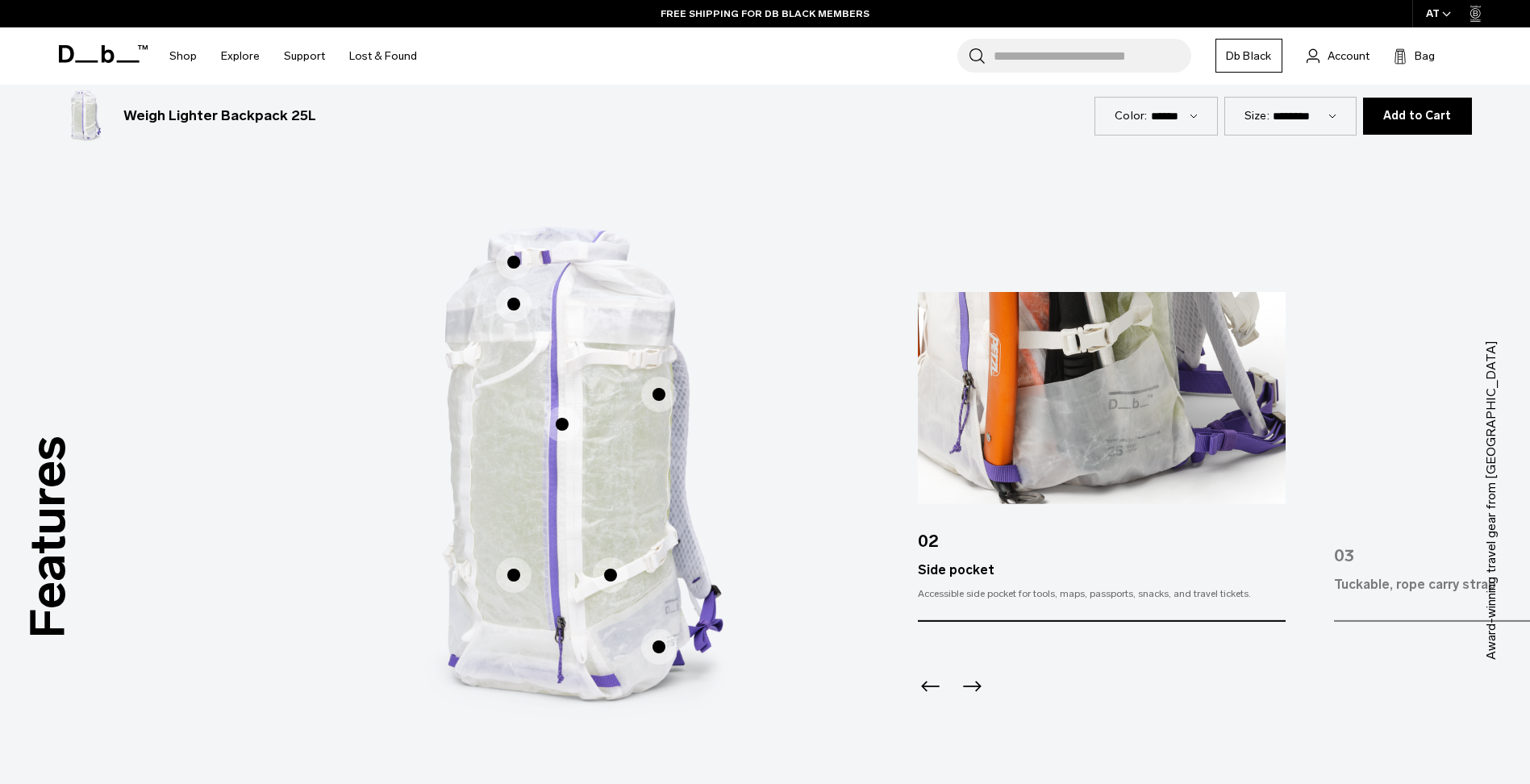
scroll to position [887, 0]
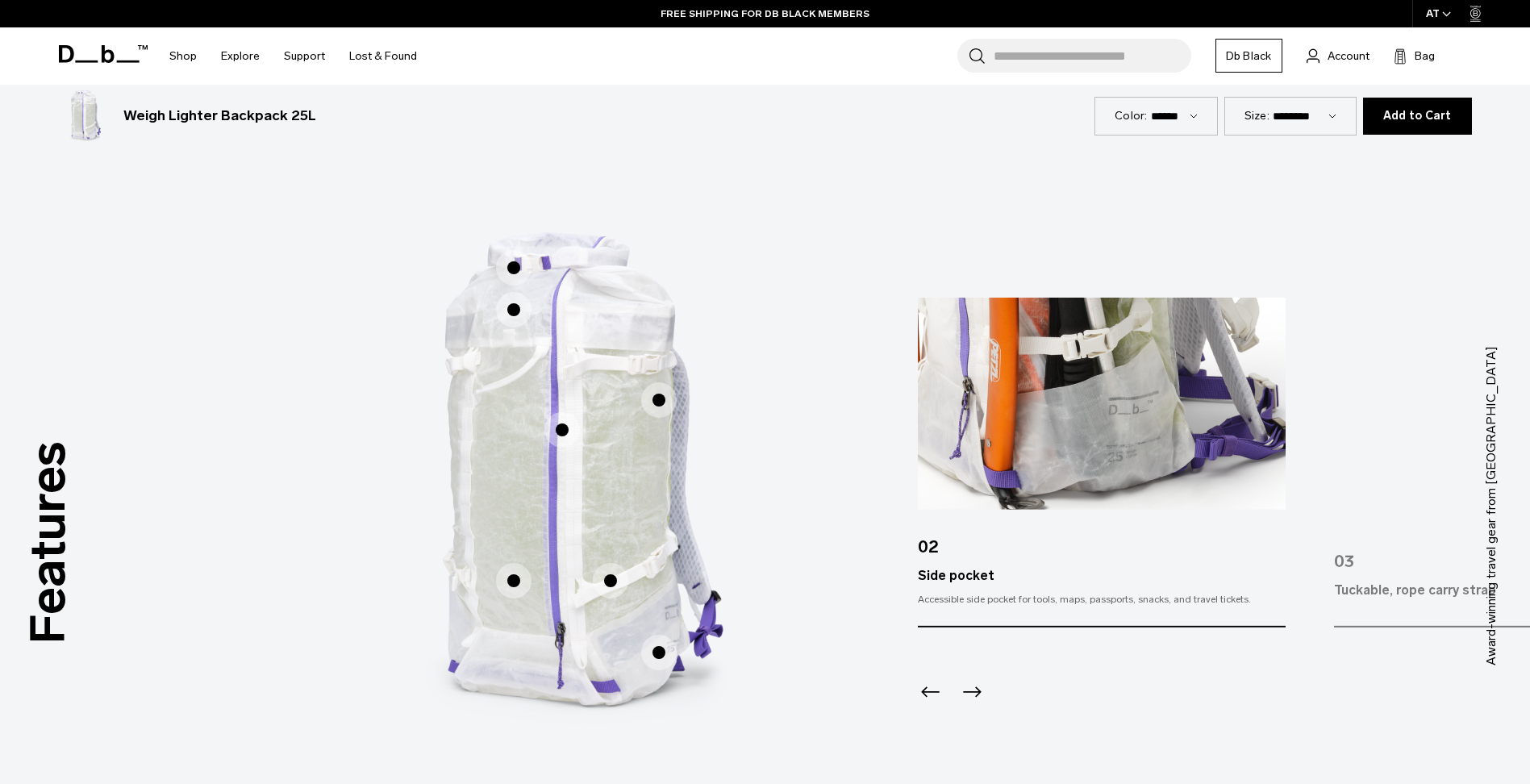
click at [604, 584] on span "1 / 3" at bounding box center [610, 580] width 36 height 36
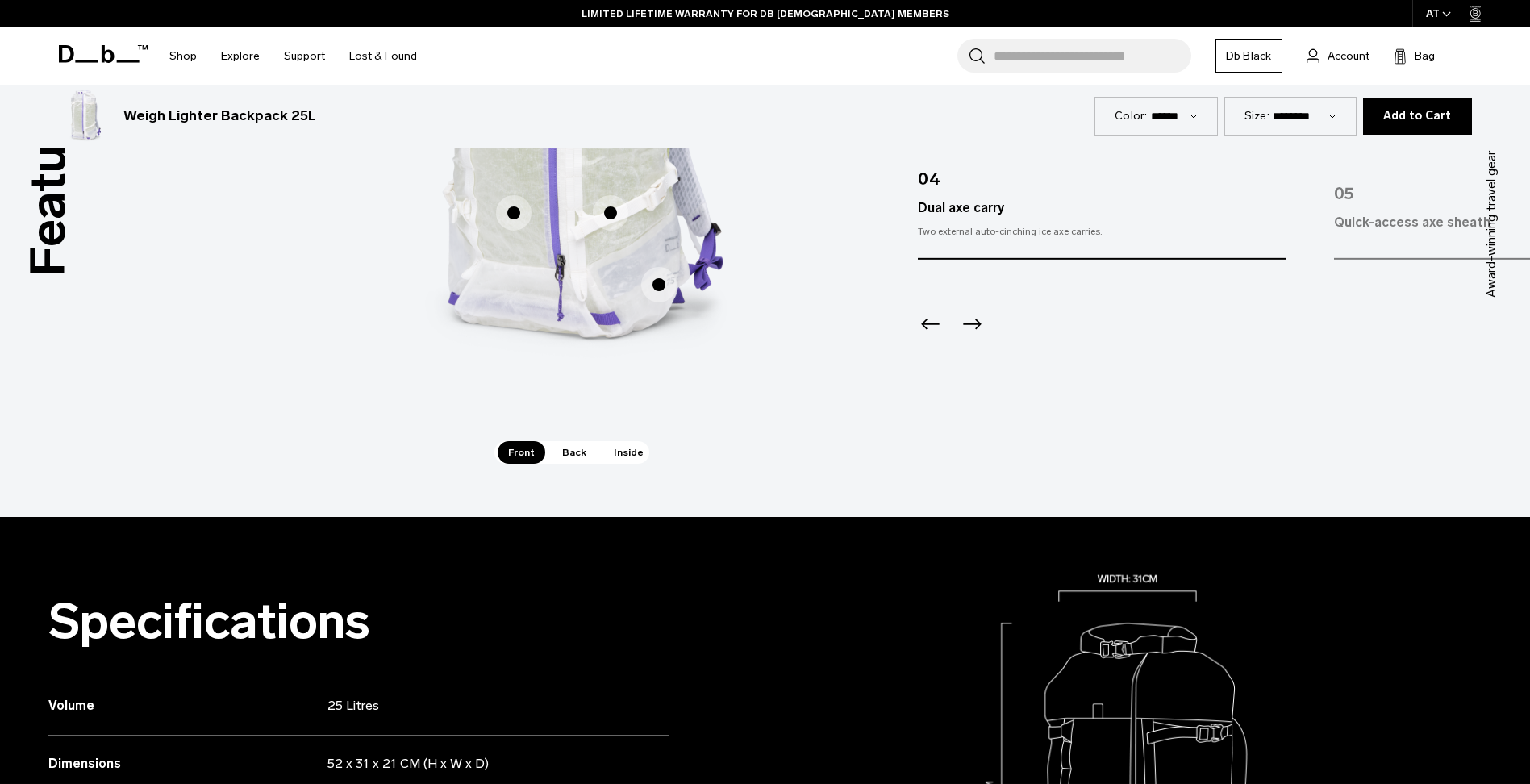
scroll to position [1209, 0]
